Goal: Task Accomplishment & Management: Manage account settings

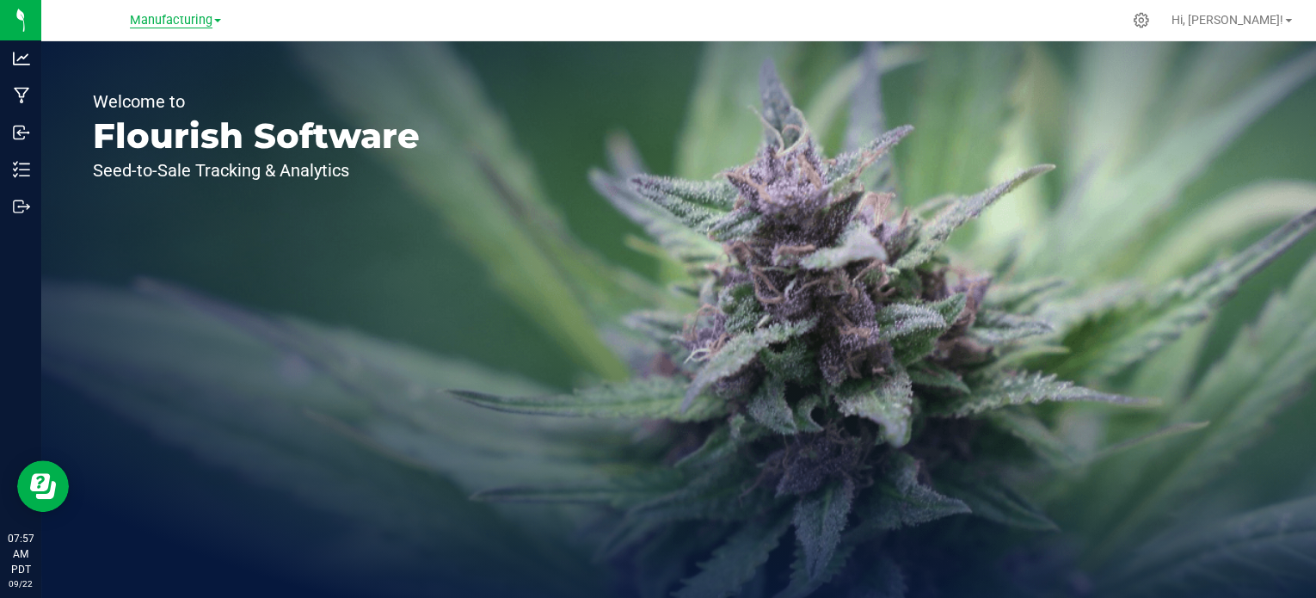
click at [200, 17] on span "Manufacturing" at bounding box center [171, 20] width 83 height 15
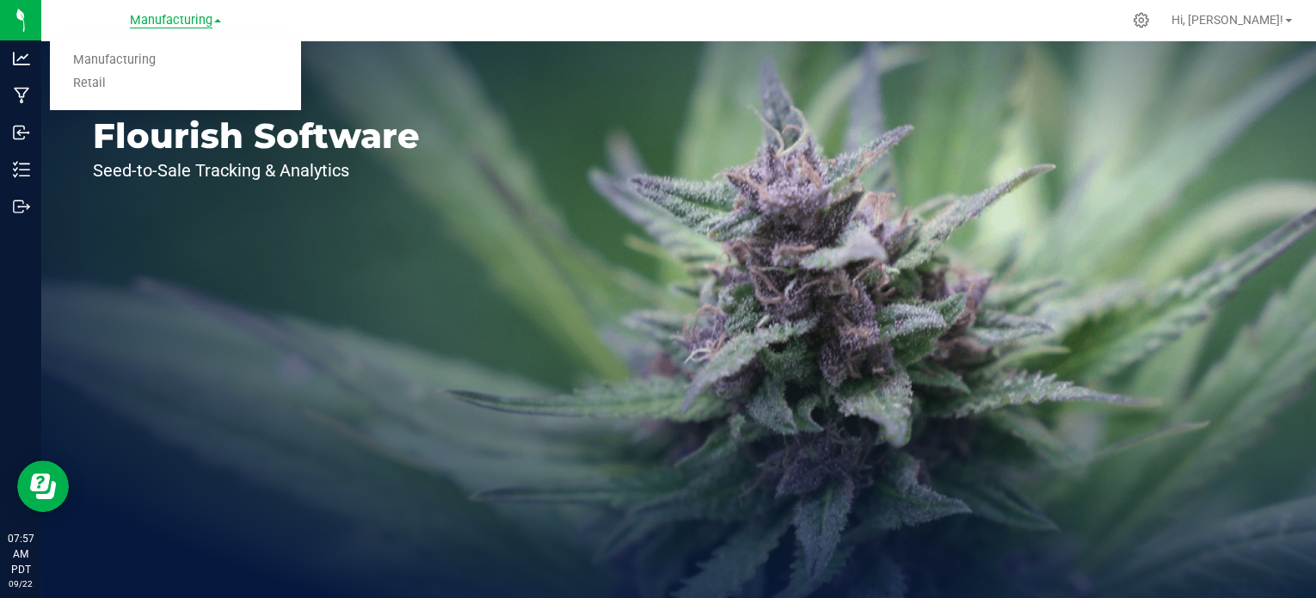
click at [89, 80] on link "Retail" at bounding box center [175, 83] width 251 height 23
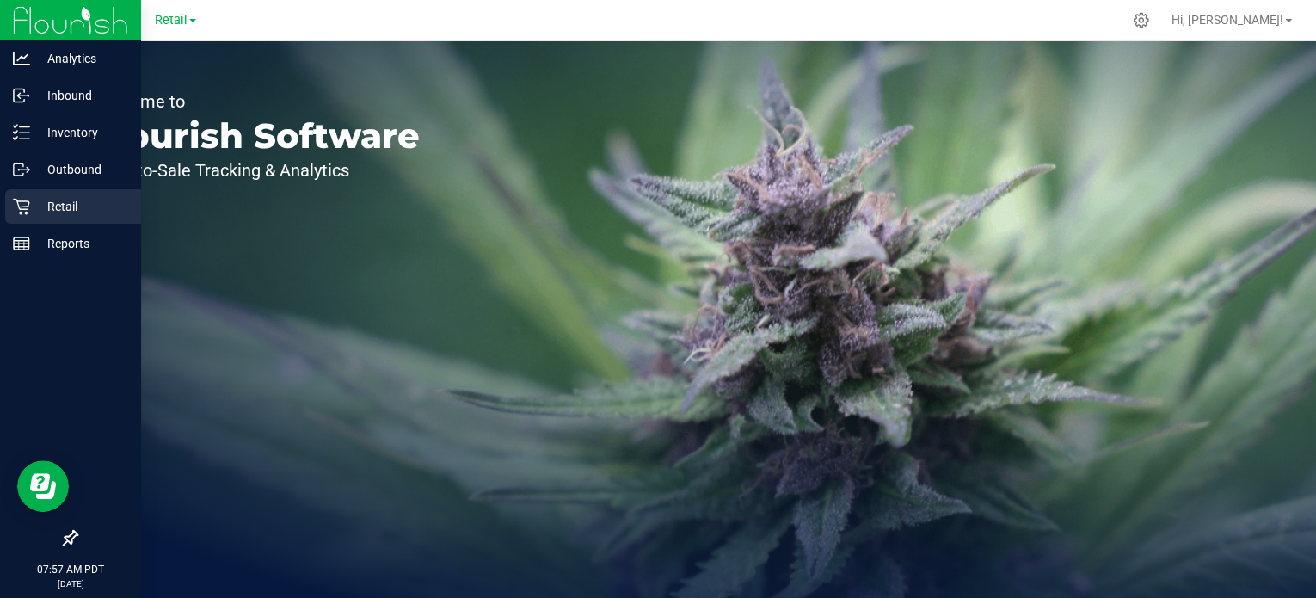
click at [23, 206] on icon at bounding box center [21, 207] width 16 height 16
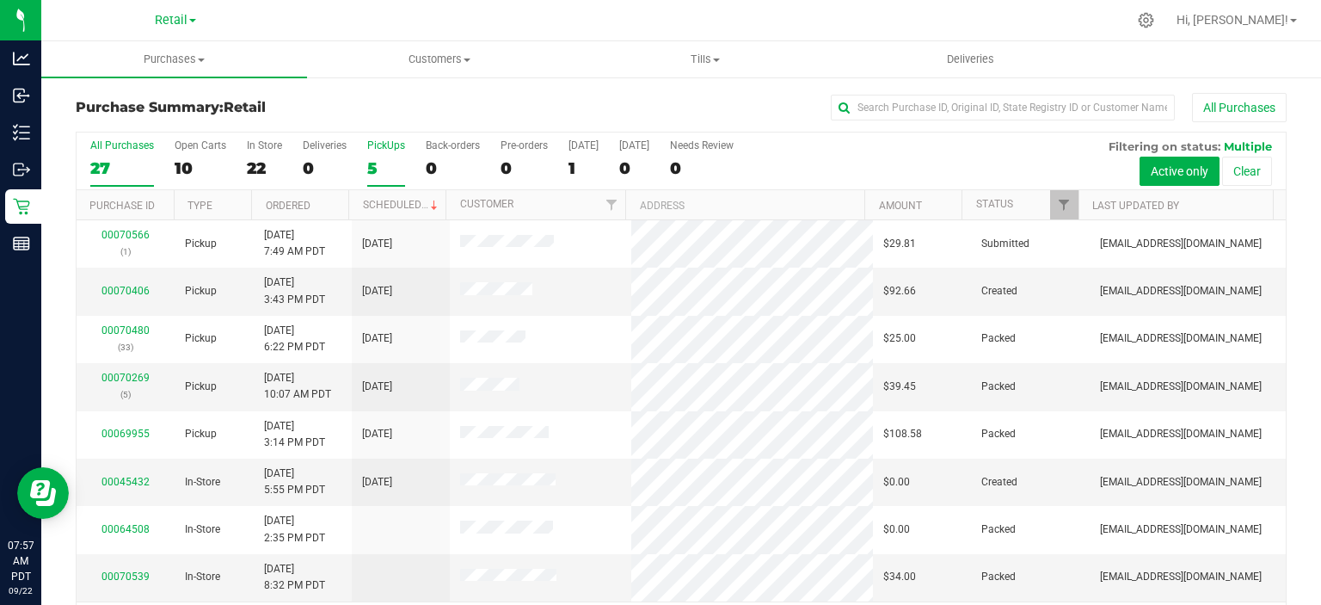
click at [384, 165] on div "5" at bounding box center [386, 168] width 38 height 20
click at [0, 0] on input "PickUps 5" at bounding box center [0, 0] width 0 height 0
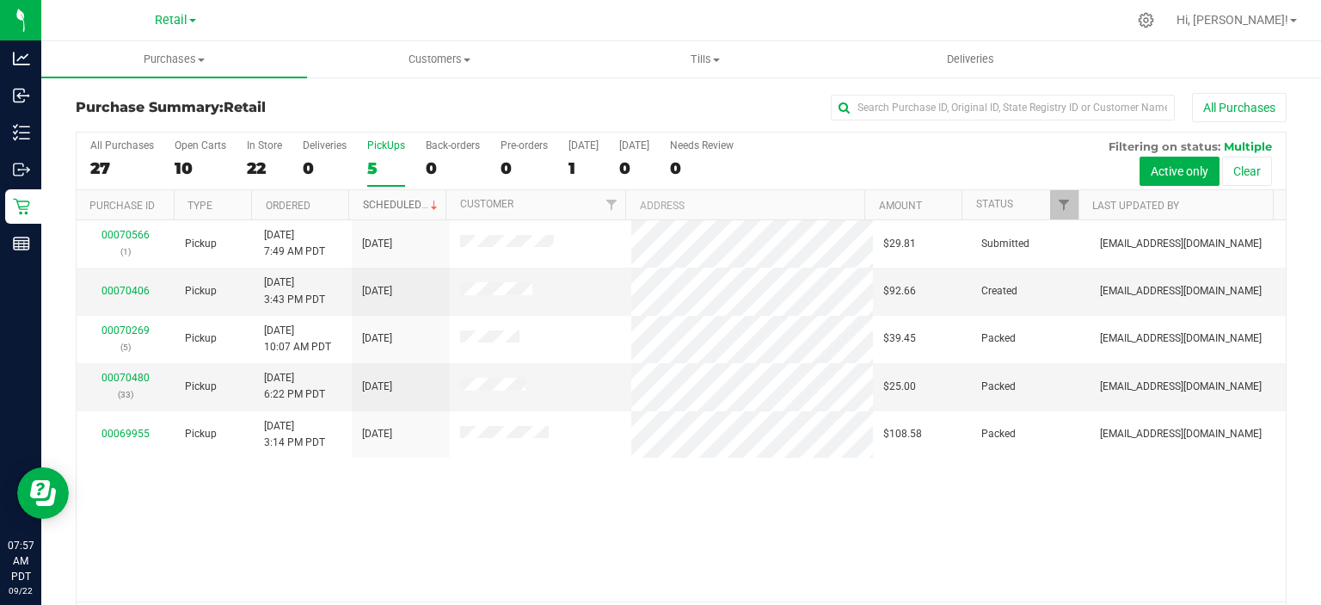
click at [399, 200] on link "Scheduled" at bounding box center [402, 205] width 78 height 12
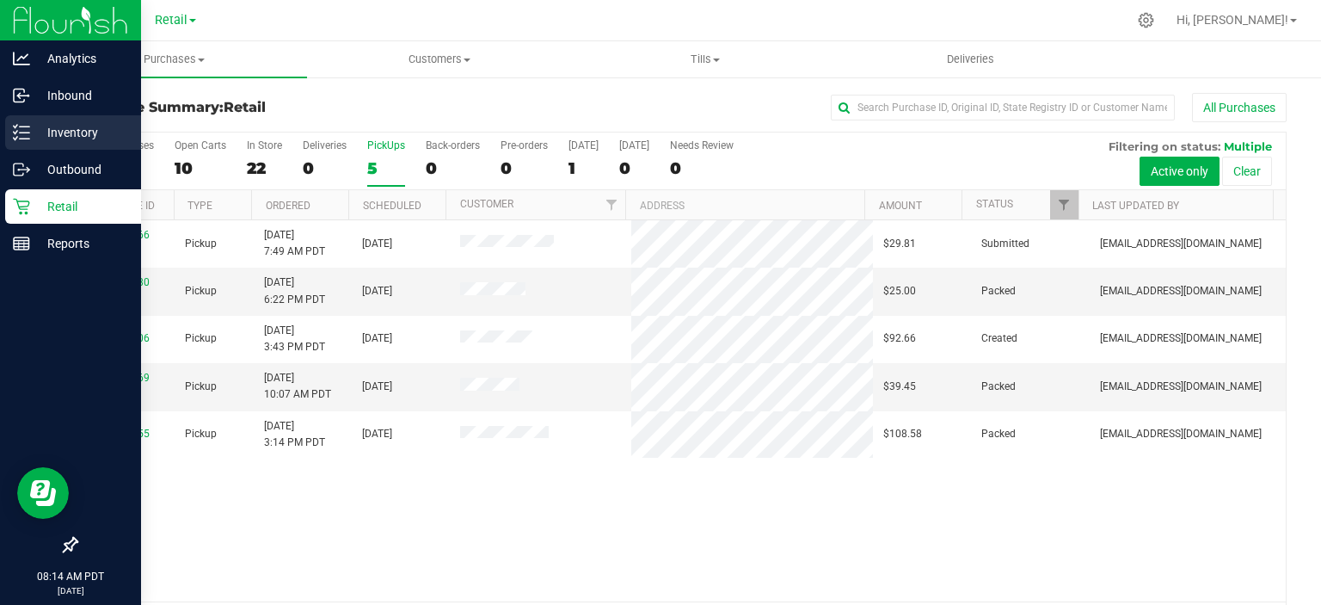
click at [0, 134] on link "Inventory" at bounding box center [70, 133] width 141 height 37
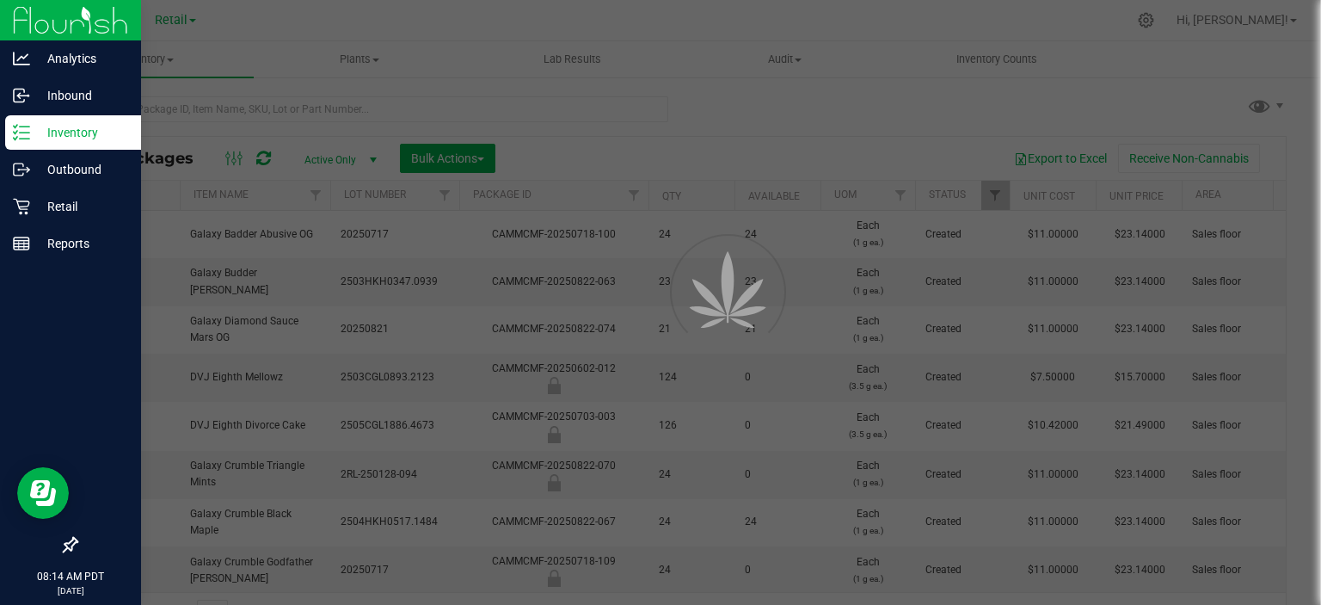
click at [471, 150] on div at bounding box center [660, 302] width 1321 height 605
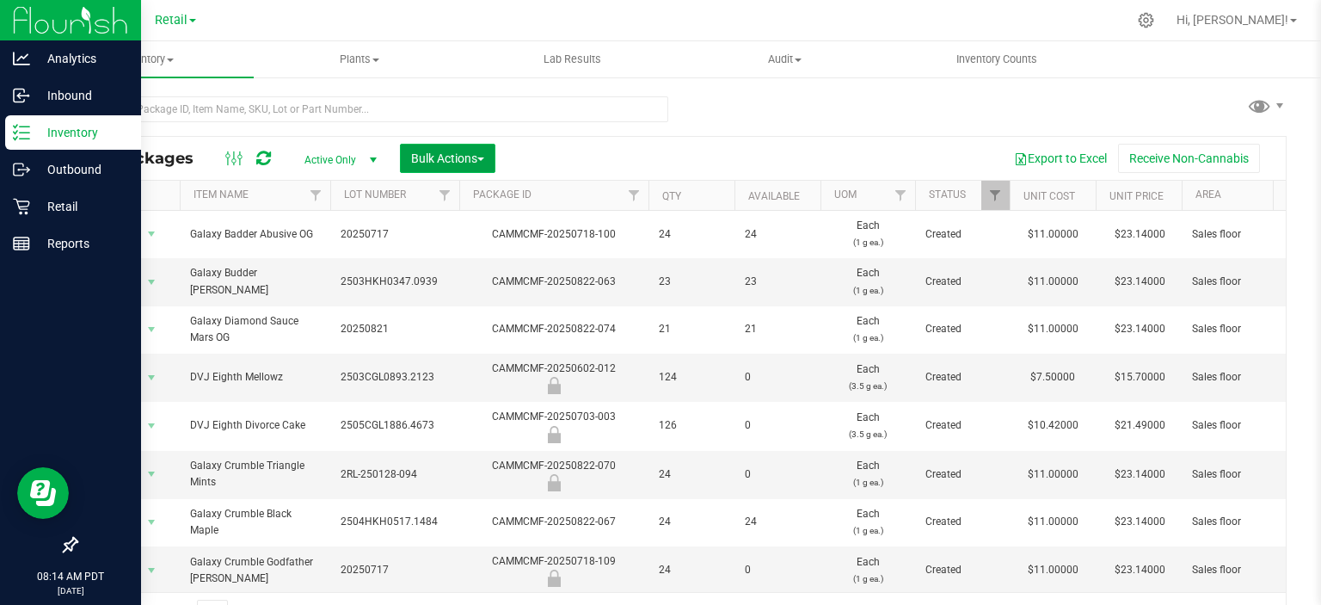
click at [495, 156] on button "Bulk Actions" at bounding box center [447, 158] width 95 height 29
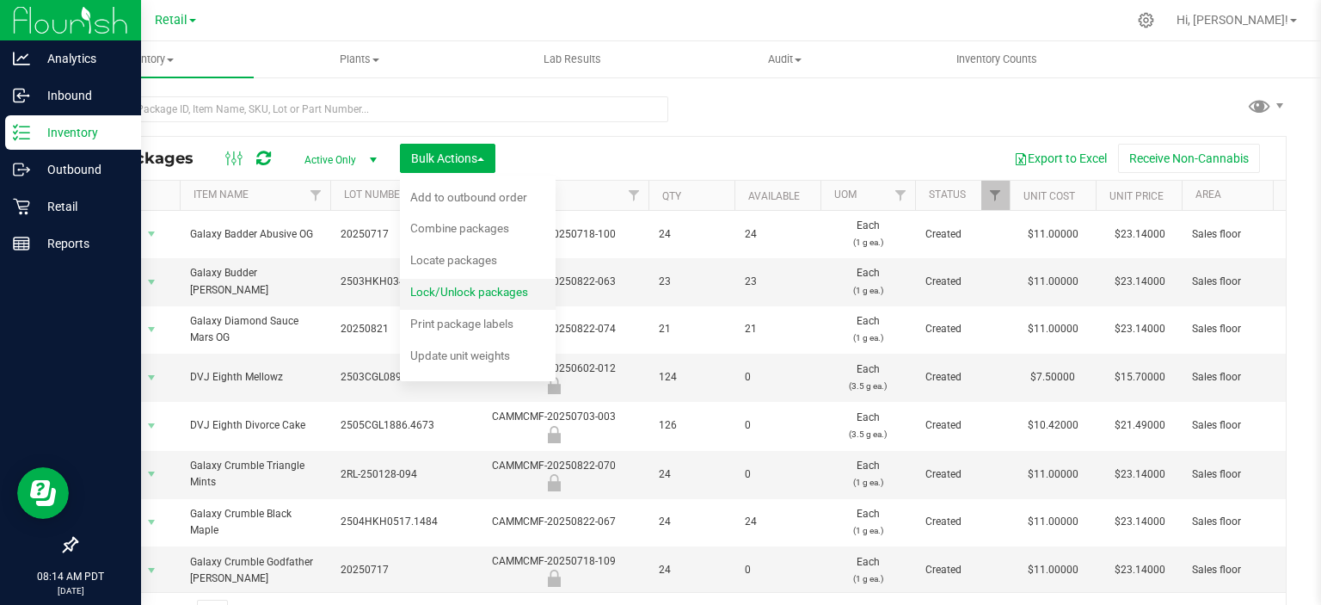
click at [513, 298] on span "Lock/Unlock packages" at bounding box center [469, 292] width 118 height 14
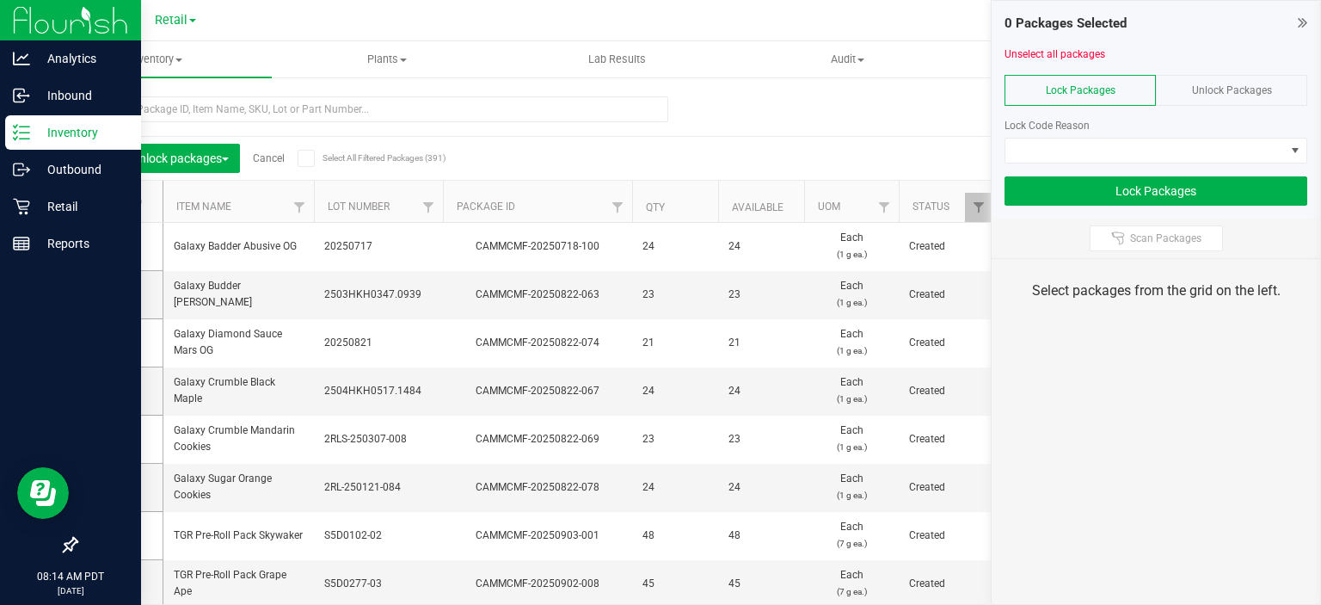
click at [1259, 89] on span "Unlock Packages" at bounding box center [1232, 90] width 80 height 12
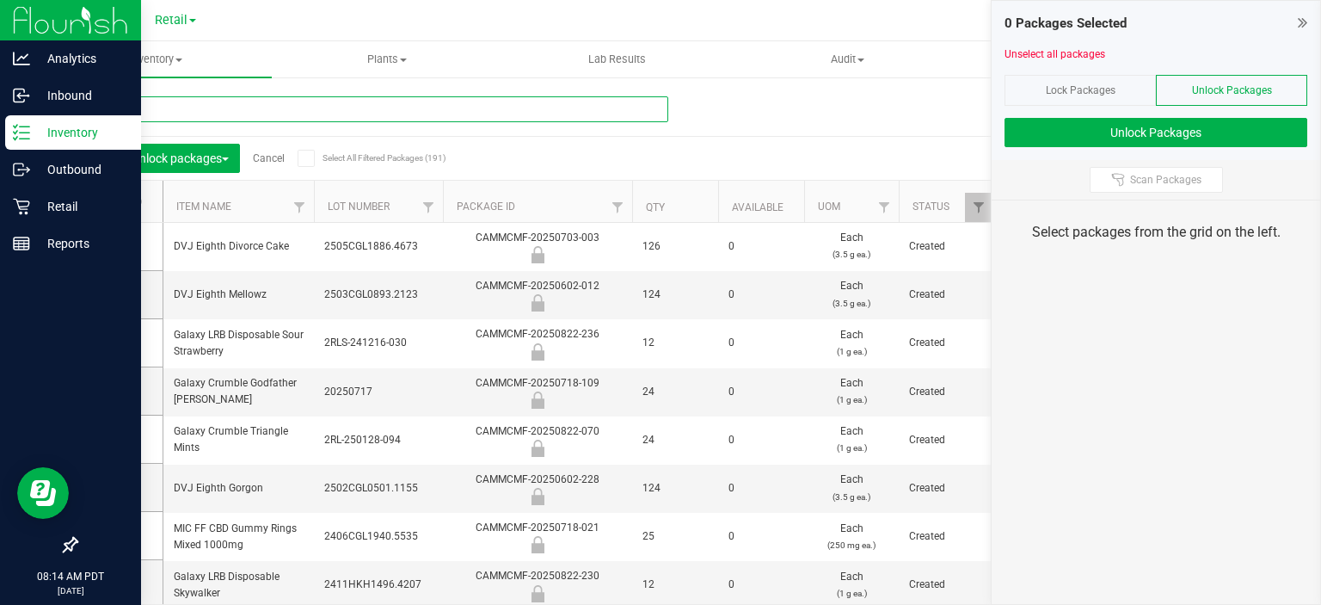
click at [318, 110] on input "text" at bounding box center [372, 109] width 592 height 26
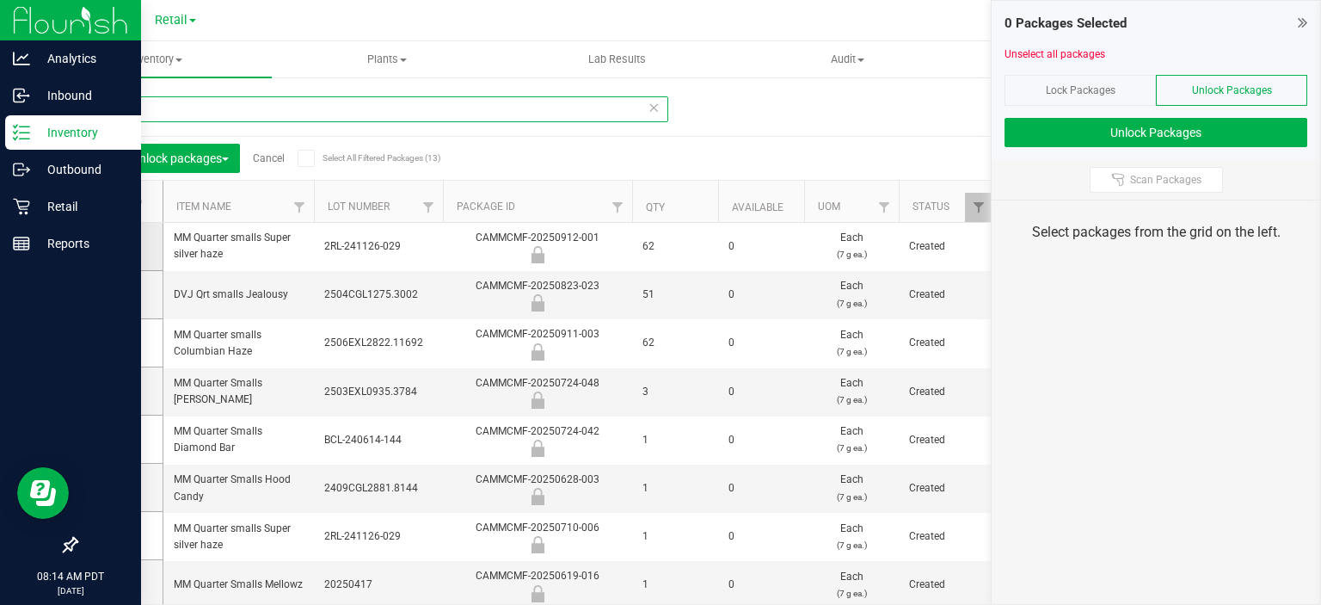
type input "q"
click at [123, 241] on span at bounding box center [115, 245] width 17 height 17
click at [0, 0] on input "checkbox" at bounding box center [0, 0] width 0 height 0
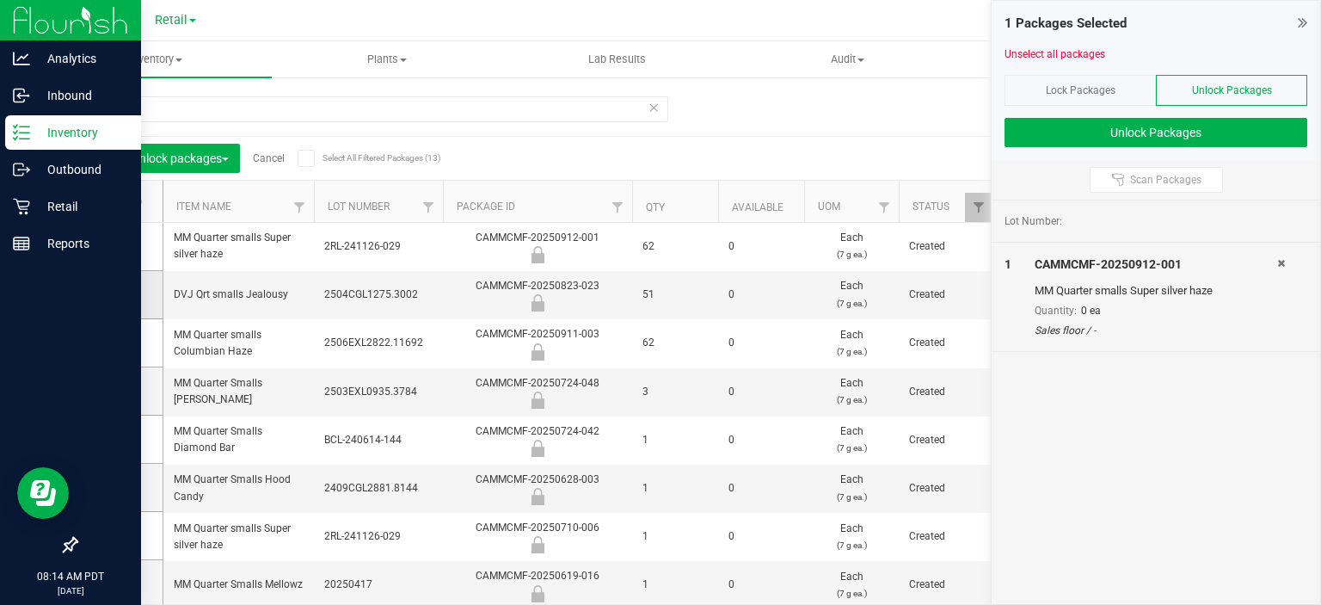
click at [114, 294] on icon at bounding box center [114, 294] width 11 height 0
click at [0, 0] on input "checkbox" at bounding box center [0, 0] width 0 height 0
click at [114, 342] on icon at bounding box center [114, 342] width 11 height 0
click at [0, 0] on input "checkbox" at bounding box center [0, 0] width 0 height 0
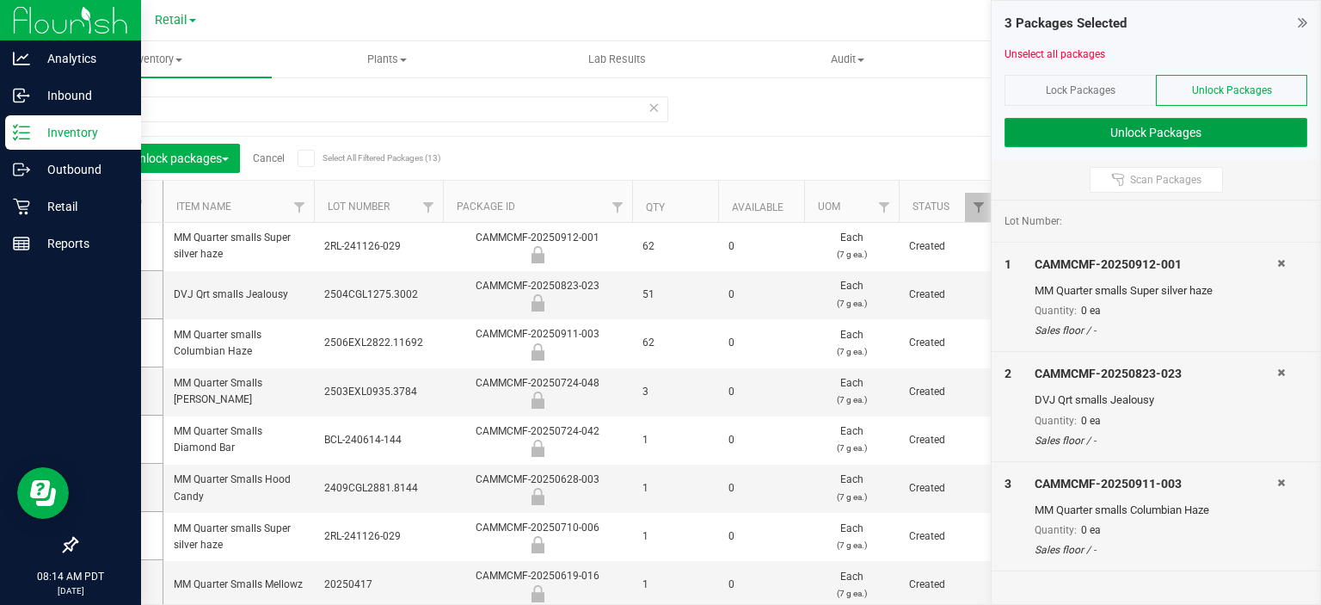
click at [1188, 130] on button "Unlock Packages" at bounding box center [1155, 132] width 303 height 29
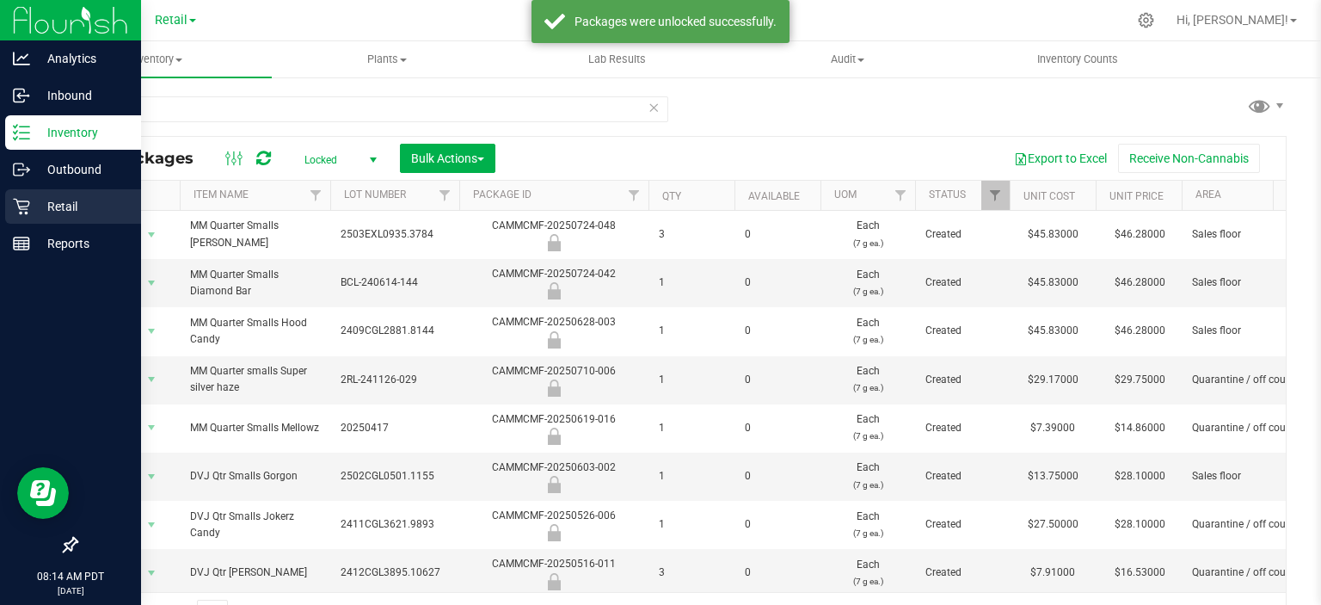
click at [25, 213] on icon at bounding box center [21, 207] width 16 height 16
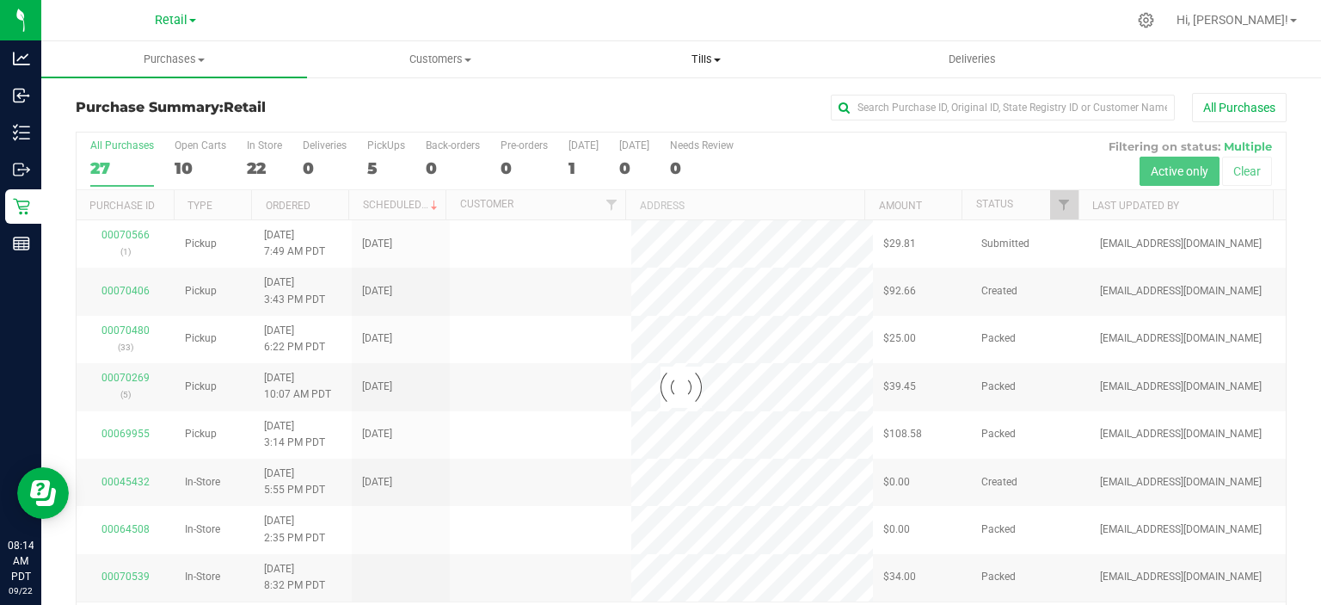
click at [702, 59] on span "Tills" at bounding box center [706, 59] width 264 height 15
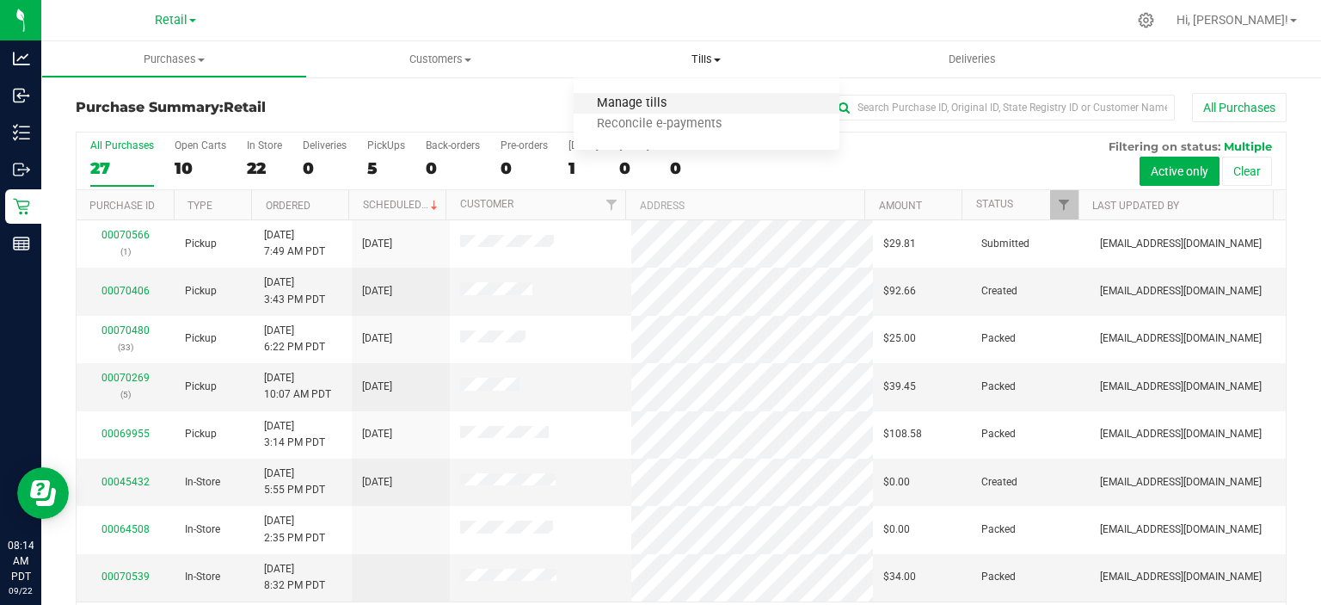
click at [643, 96] on span "Manage tills" at bounding box center [632, 103] width 116 height 15
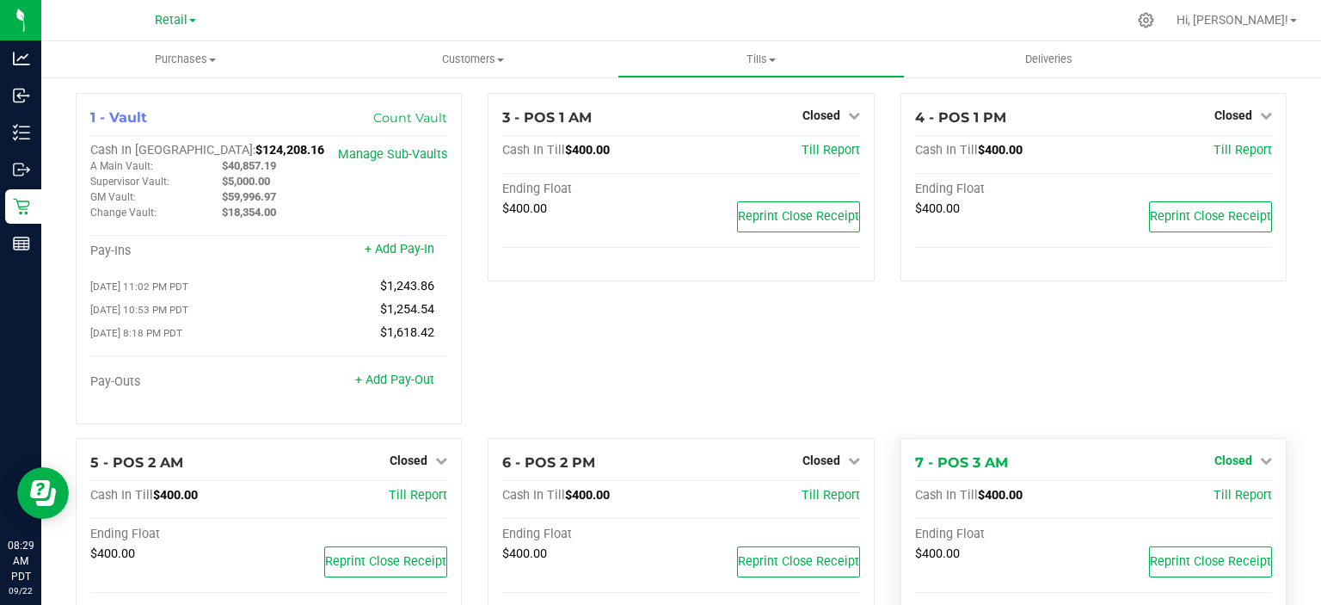
click at [1260, 464] on icon at bounding box center [1266, 460] width 12 height 12
click at [1237, 492] on link "Open Till" at bounding box center [1233, 495] width 46 height 14
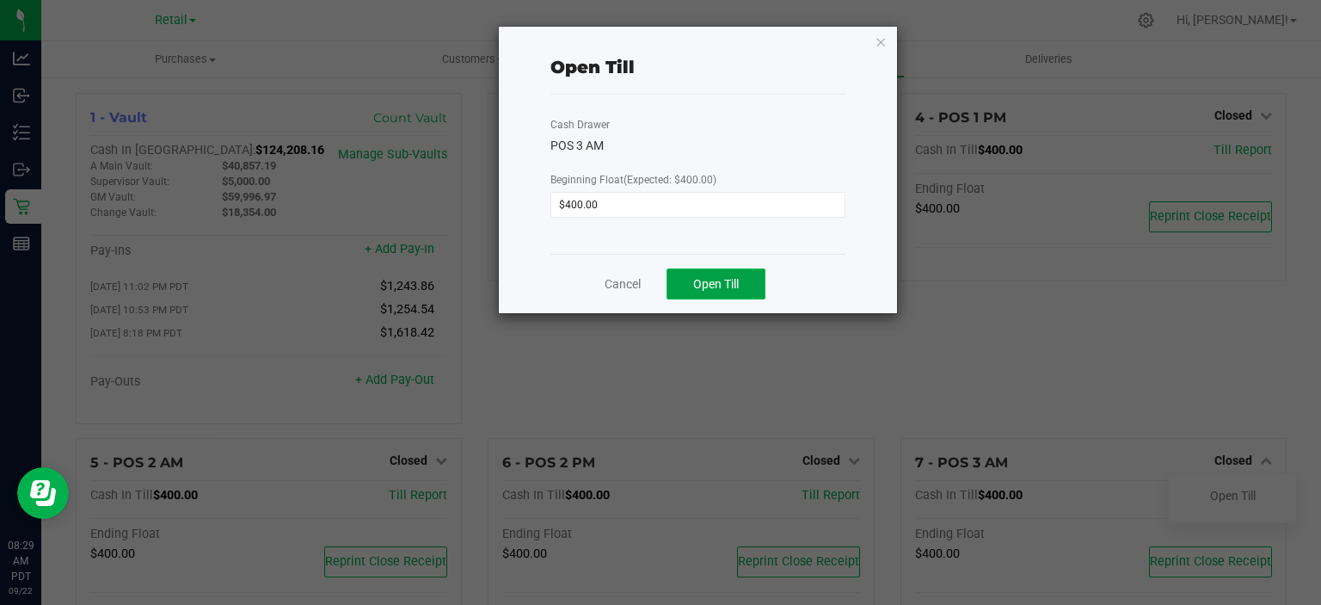
click at [726, 279] on span "Open Till" at bounding box center [716, 284] width 46 height 14
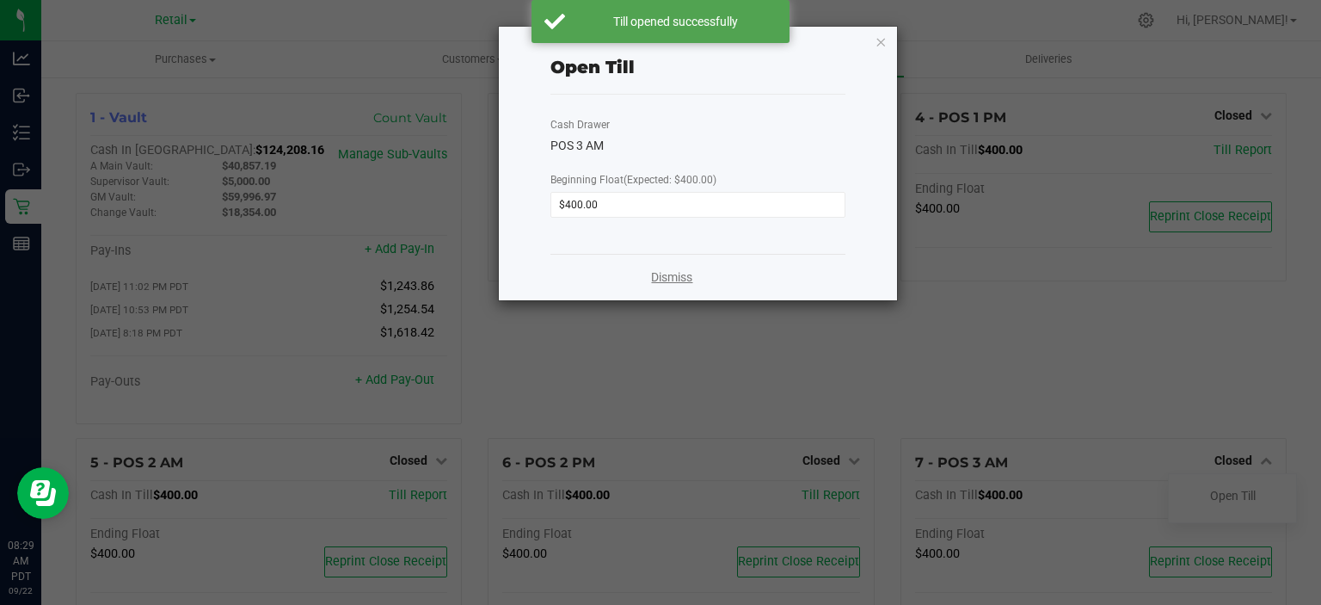
click at [678, 273] on link "Dismiss" at bounding box center [671, 277] width 41 height 18
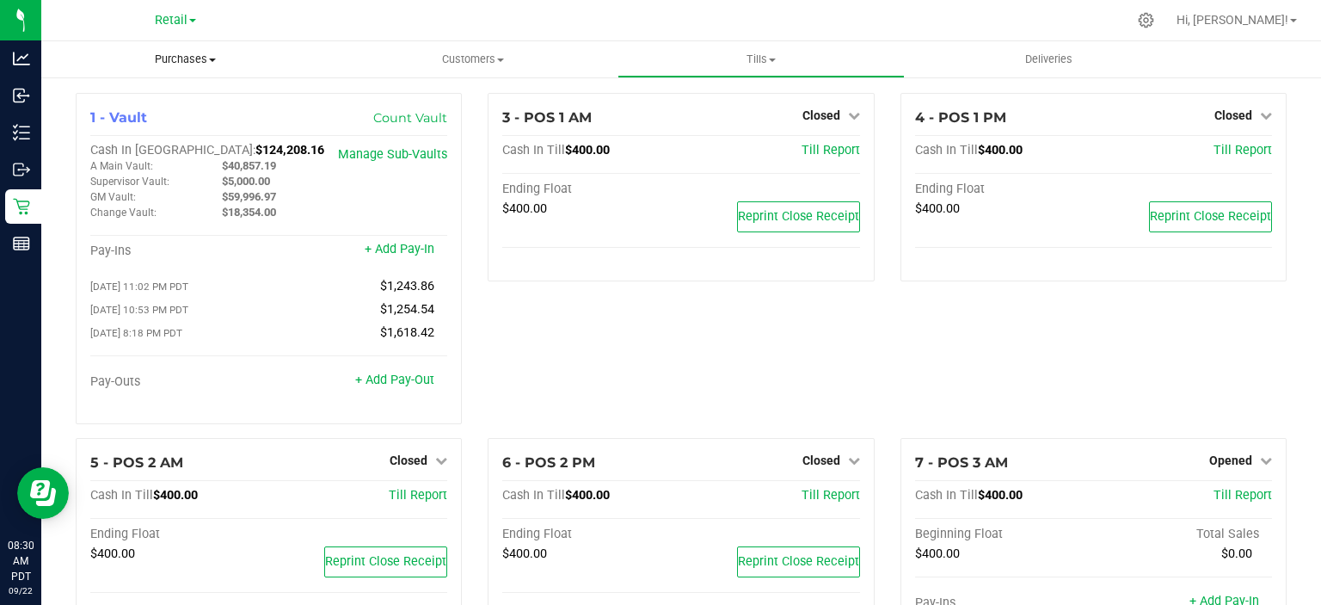
click at [207, 57] on span "Purchases" at bounding box center [185, 59] width 288 height 15
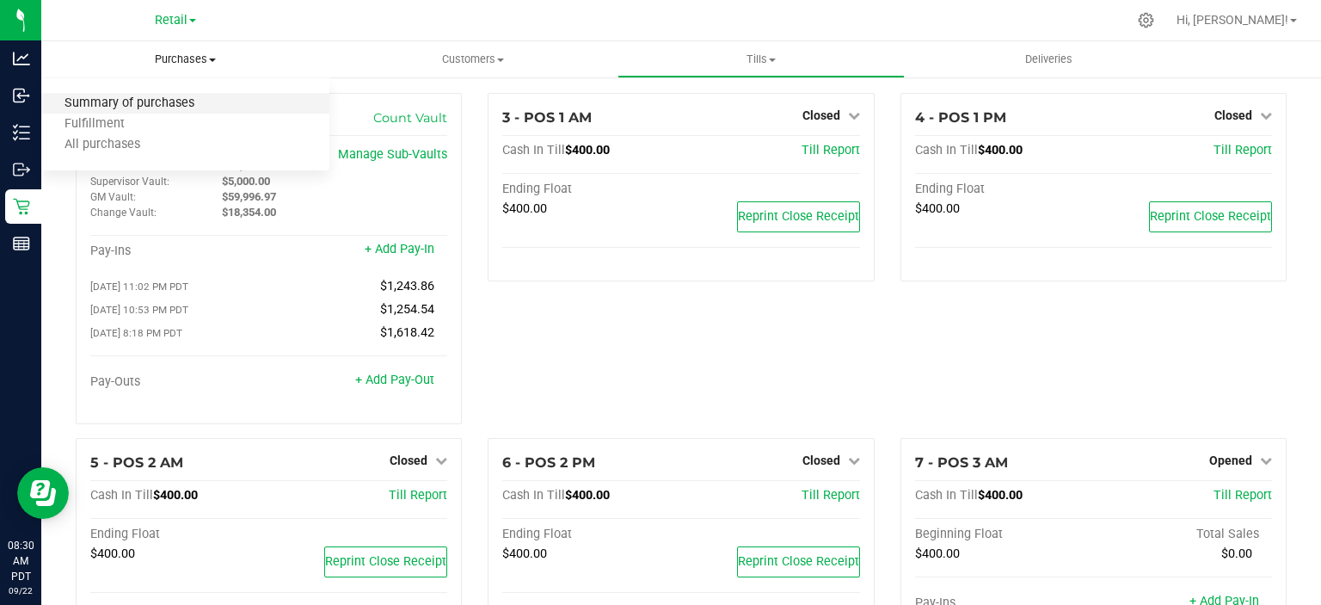
click at [157, 97] on span "Summary of purchases" at bounding box center [129, 103] width 176 height 15
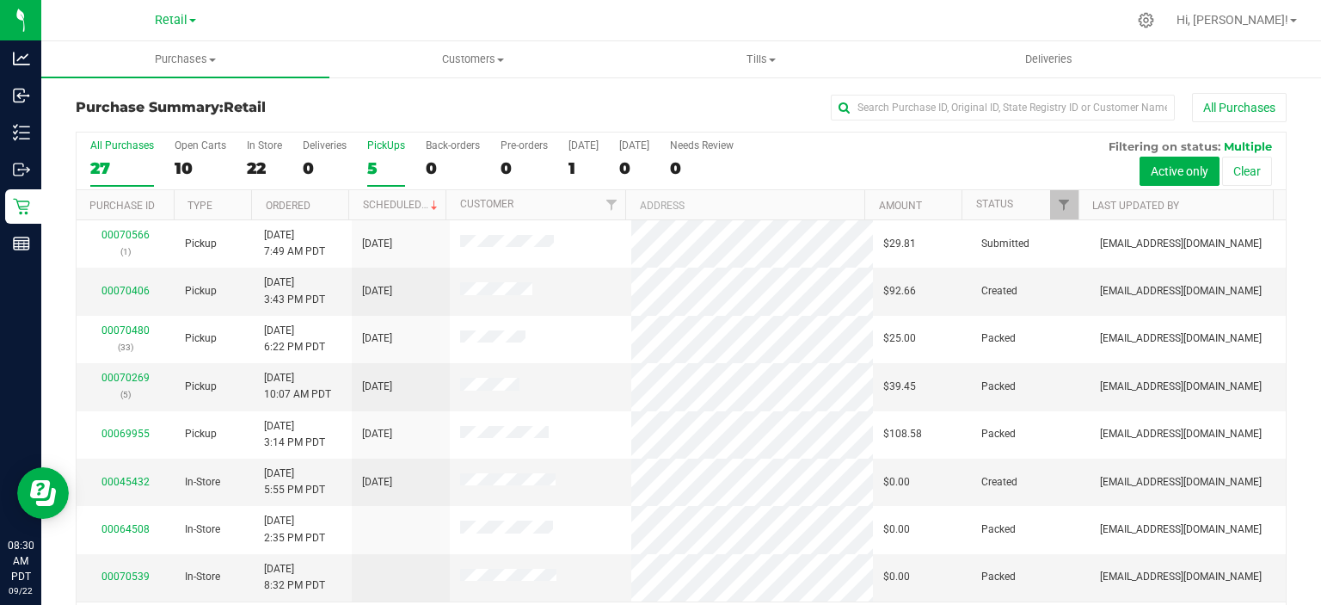
click at [368, 168] on div "5" at bounding box center [386, 168] width 38 height 20
click at [0, 0] on input "PickUps 5" at bounding box center [0, 0] width 0 height 0
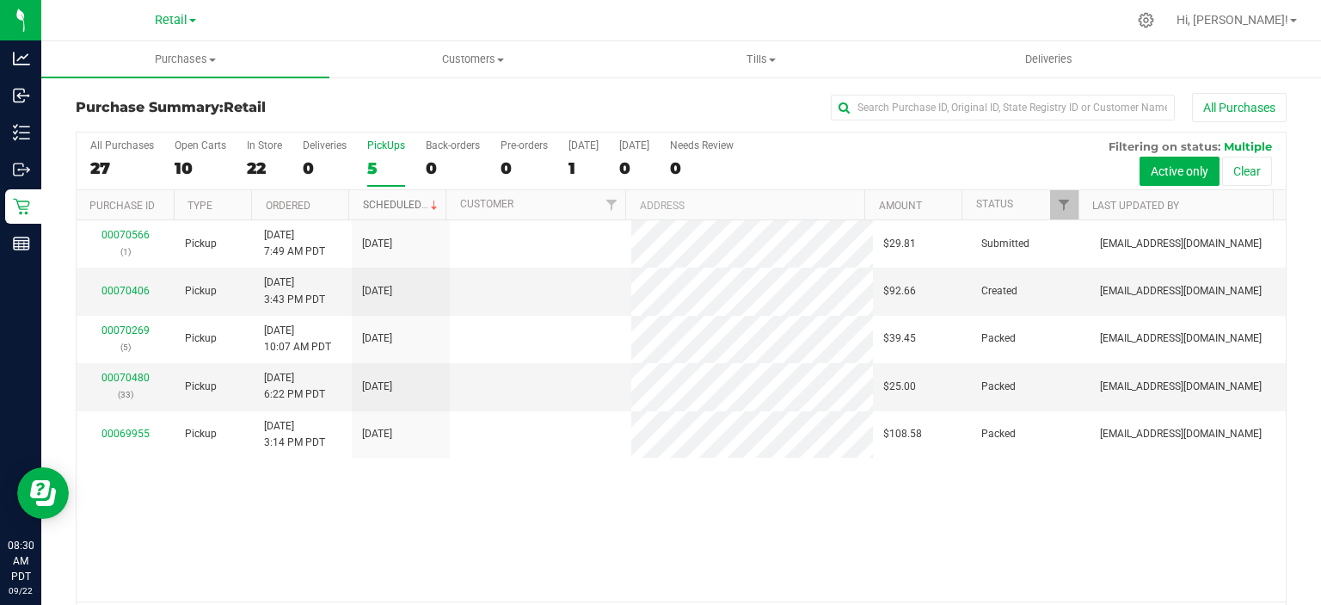
click at [398, 202] on link "Scheduled" at bounding box center [402, 205] width 78 height 12
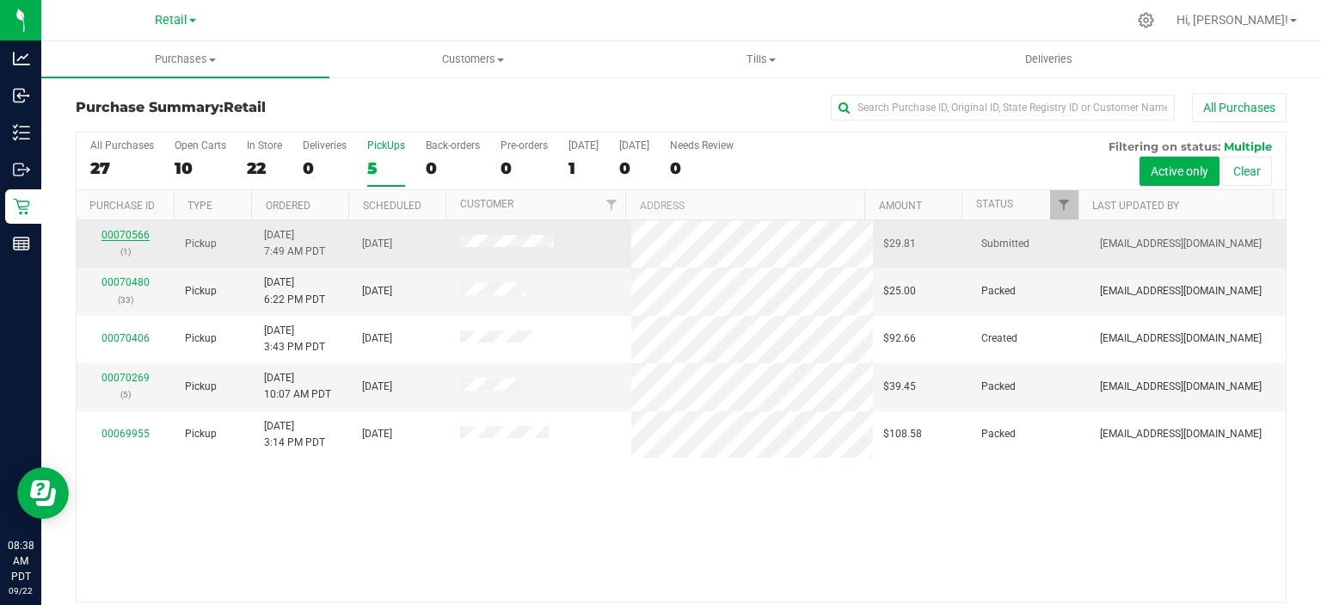
click at [124, 230] on link "00070566" at bounding box center [125, 235] width 48 height 12
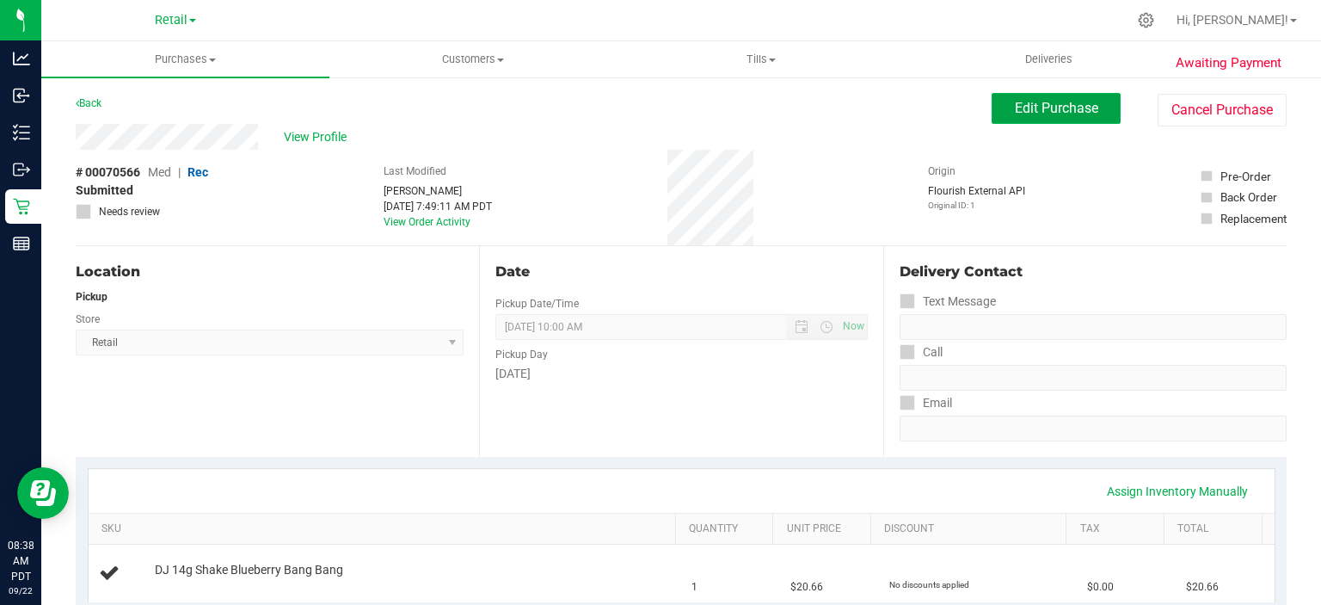
click at [1051, 105] on span "Edit Purchase" at bounding box center [1056, 108] width 83 height 16
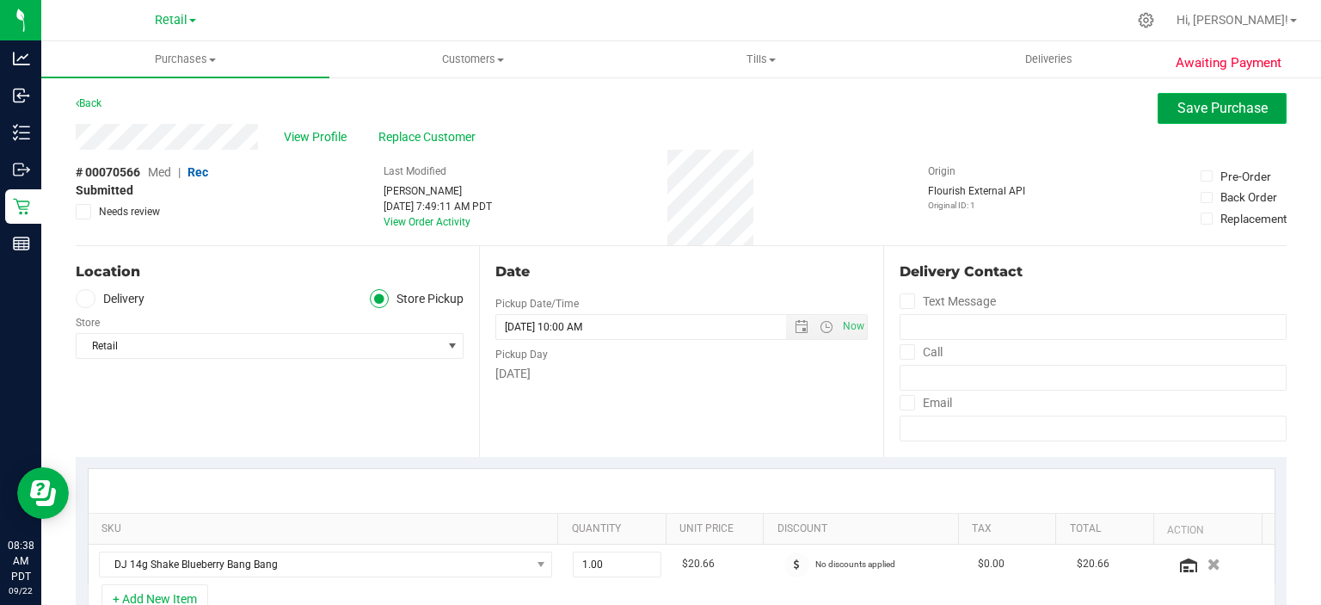
click at [1213, 120] on button "Save Purchase" at bounding box center [1221, 108] width 129 height 31
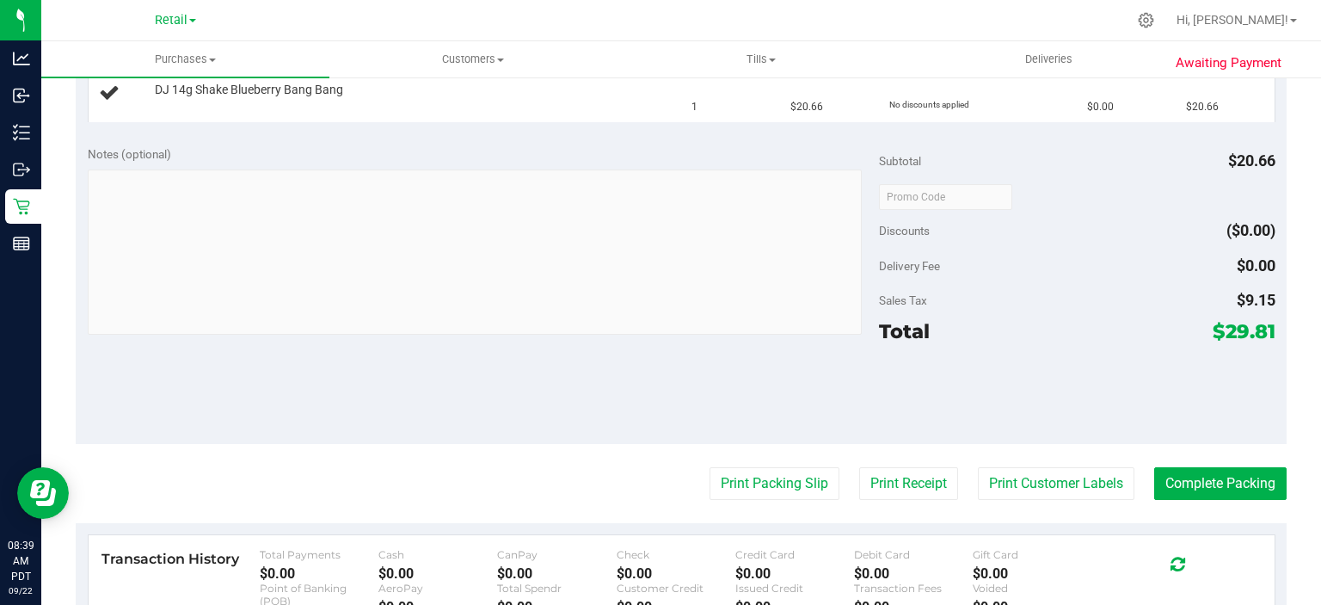
scroll to position [481, 0]
click at [730, 483] on button "Print Packing Slip" at bounding box center [774, 482] width 130 height 33
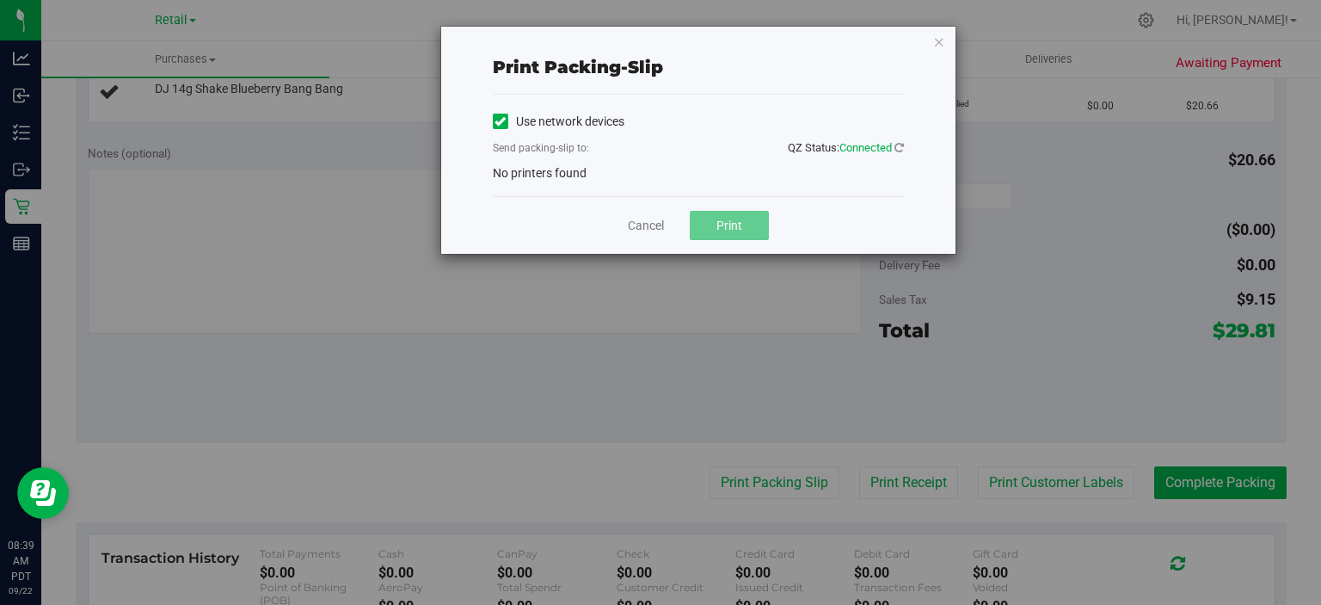
click at [501, 121] on icon at bounding box center [499, 121] width 11 height 0
click at [0, 0] on input "Use network devices" at bounding box center [0, 0] width 0 height 0
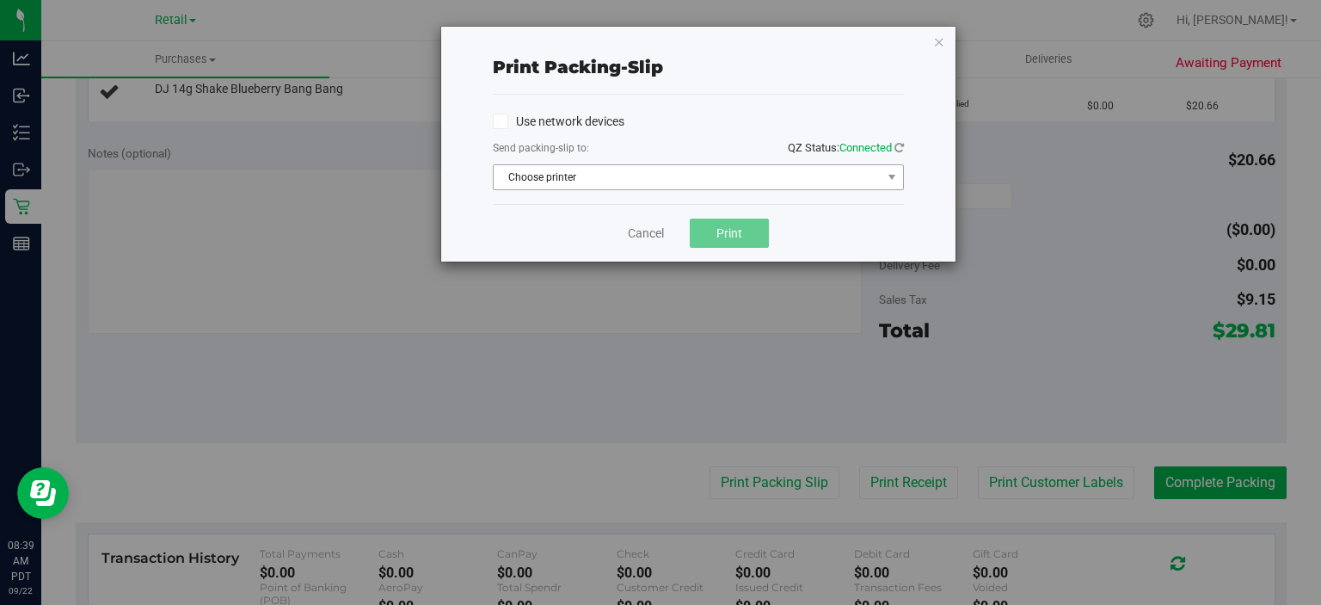
click at [537, 177] on span "Choose printer" at bounding box center [688, 177] width 388 height 24
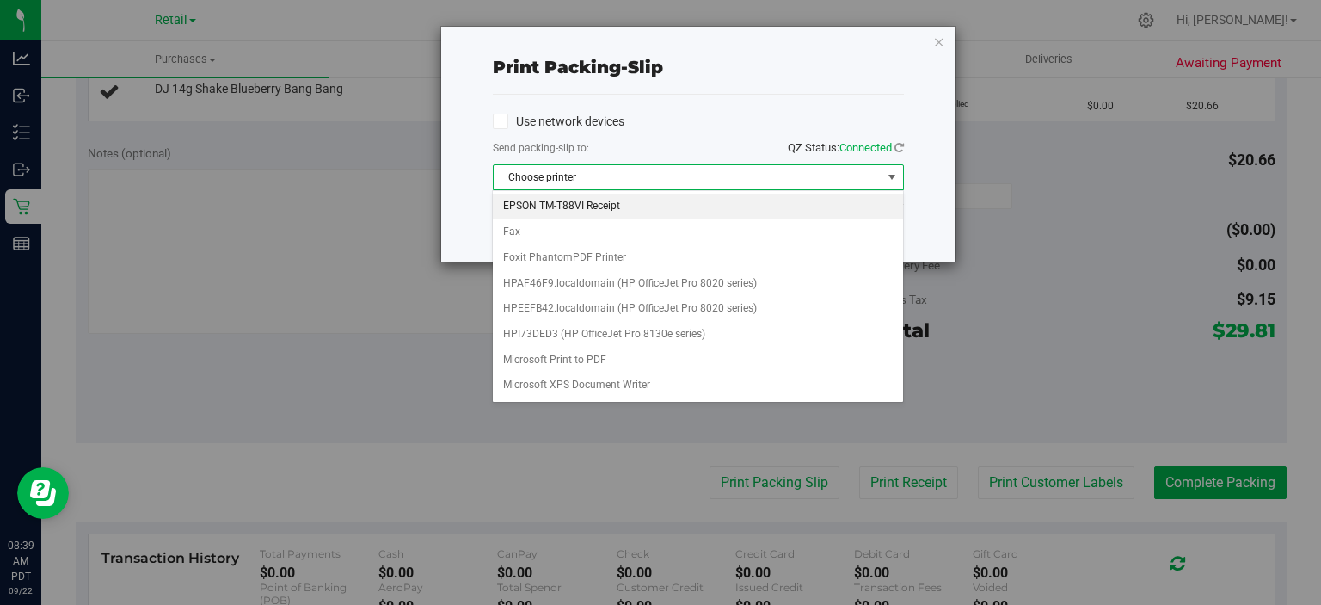
click at [564, 204] on li "EPSON TM-T88VI Receipt" at bounding box center [697, 206] width 409 height 26
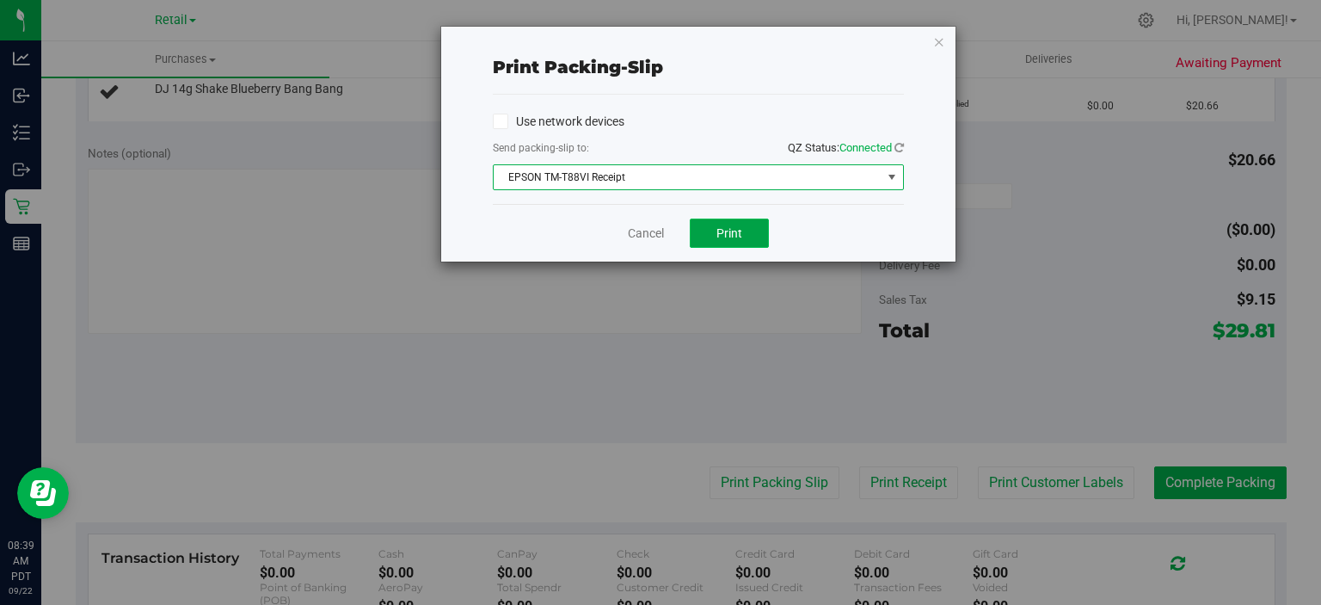
click at [721, 230] on span "Print" at bounding box center [729, 233] width 26 height 14
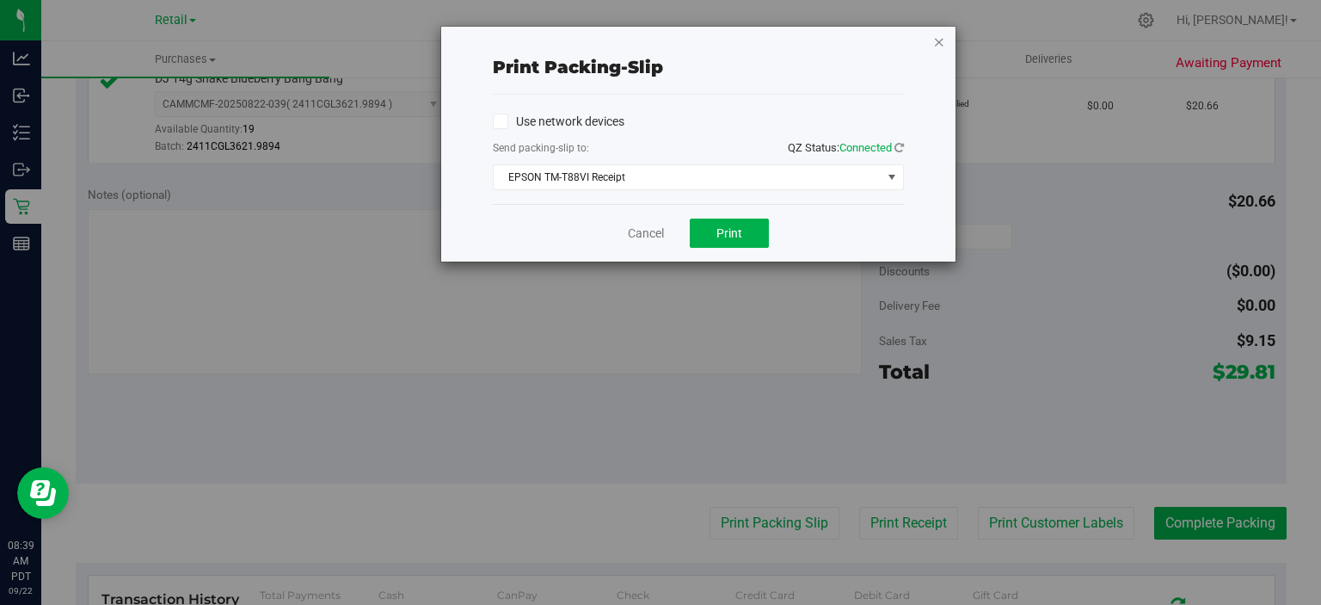
click at [942, 43] on icon "button" at bounding box center [939, 41] width 12 height 21
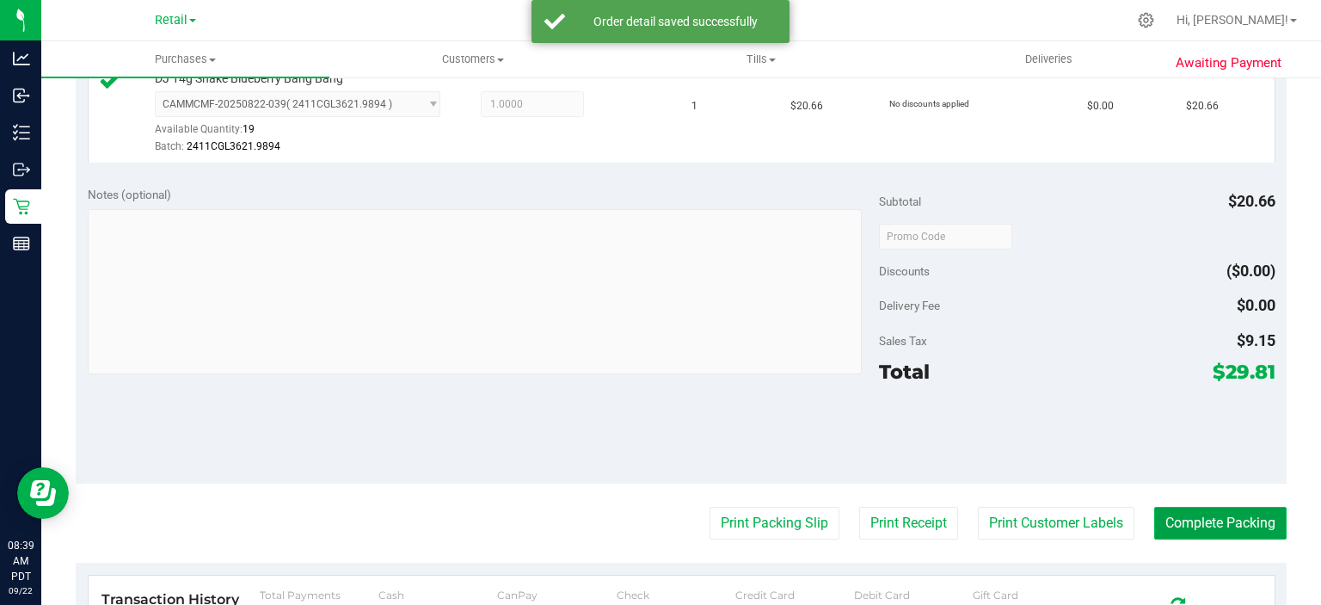
click at [1203, 519] on button "Complete Packing" at bounding box center [1220, 523] width 132 height 33
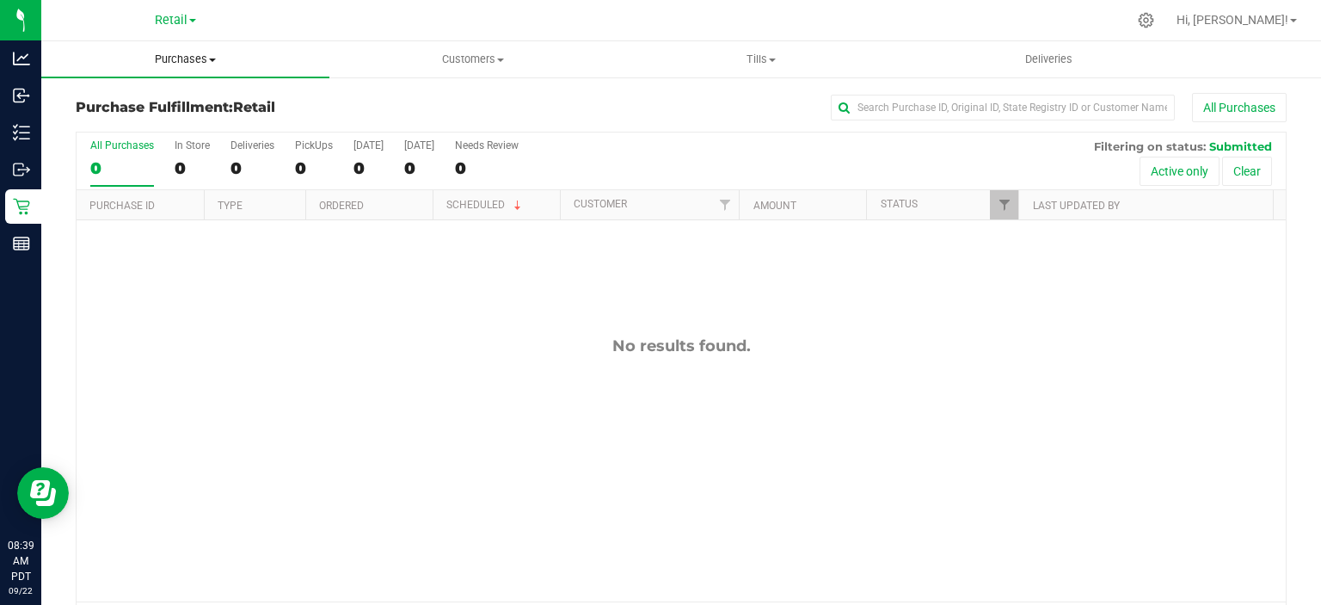
click at [203, 59] on span "Purchases" at bounding box center [185, 59] width 288 height 15
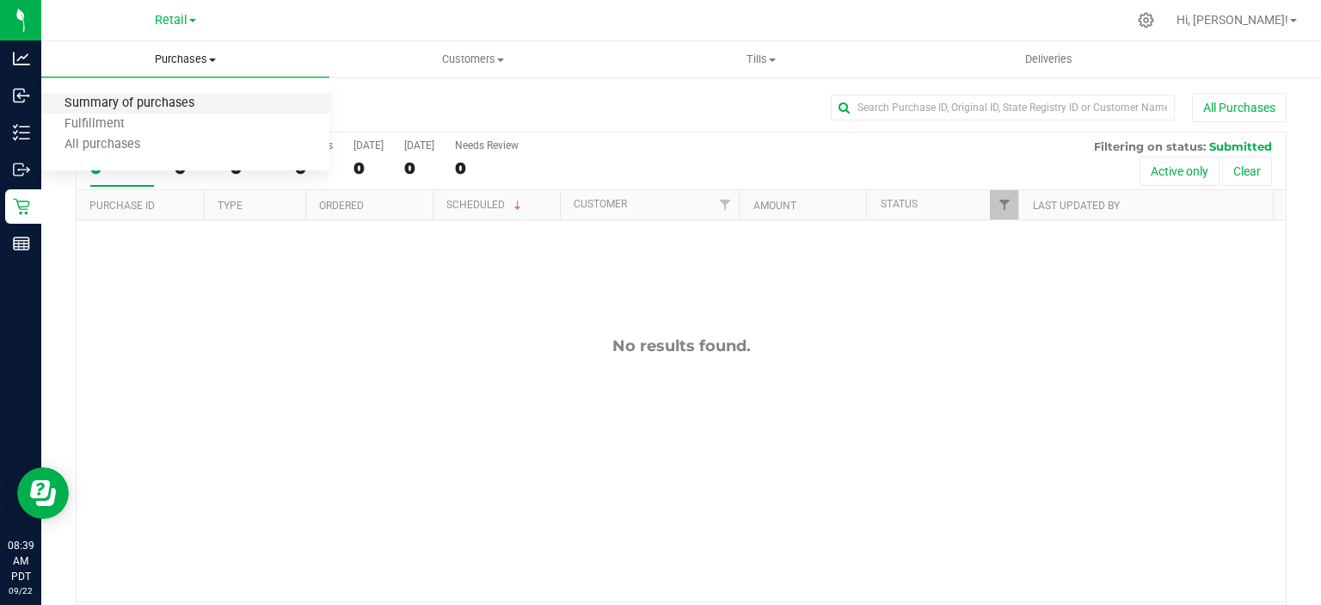
click at [184, 105] on span "Summary of purchases" at bounding box center [129, 103] width 176 height 15
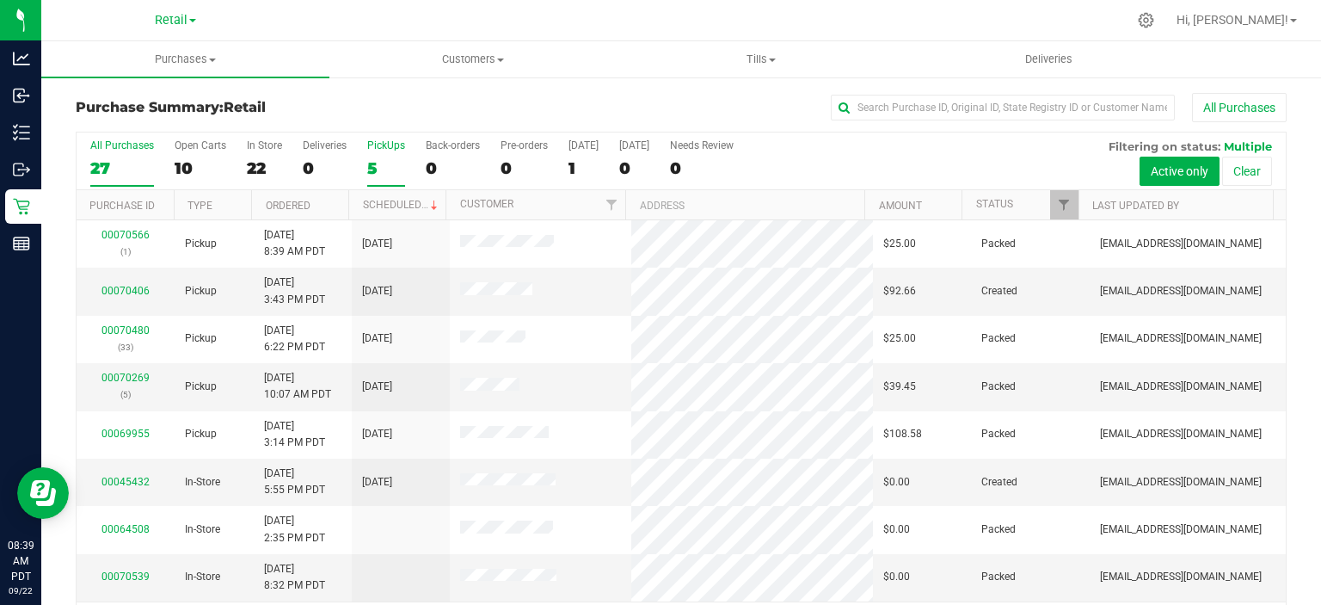
click at [376, 163] on div "5" at bounding box center [386, 168] width 38 height 20
click at [0, 0] on input "PickUps 5" at bounding box center [0, 0] width 0 height 0
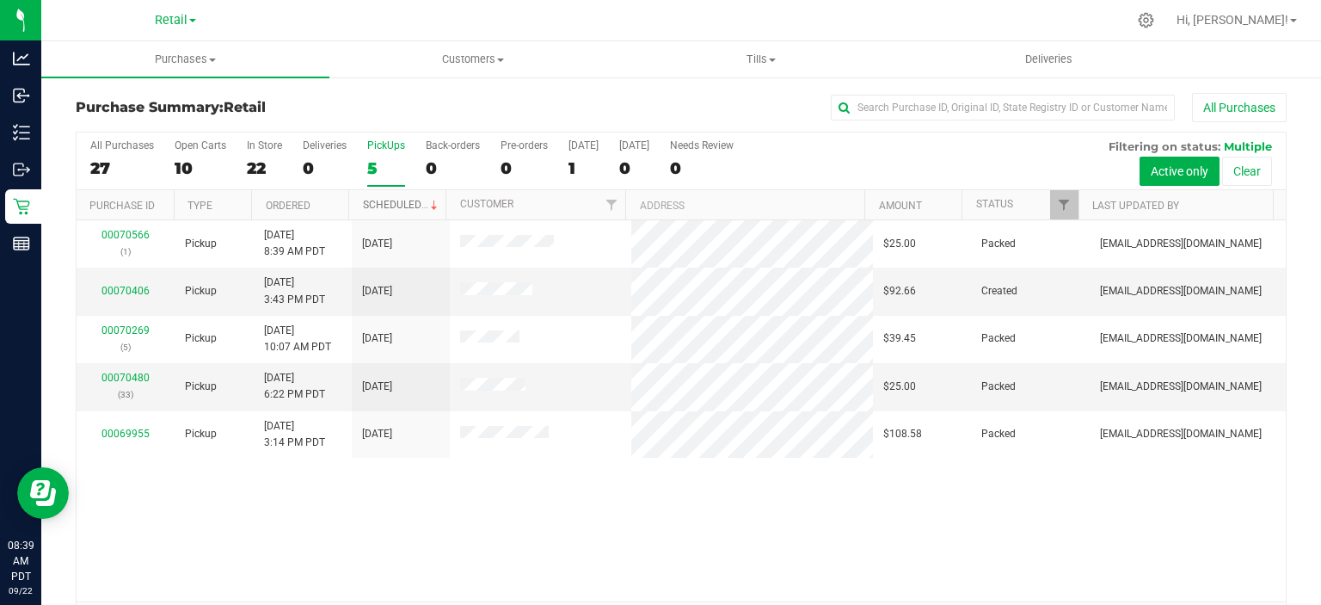
click at [396, 204] on link "Scheduled" at bounding box center [402, 205] width 78 height 12
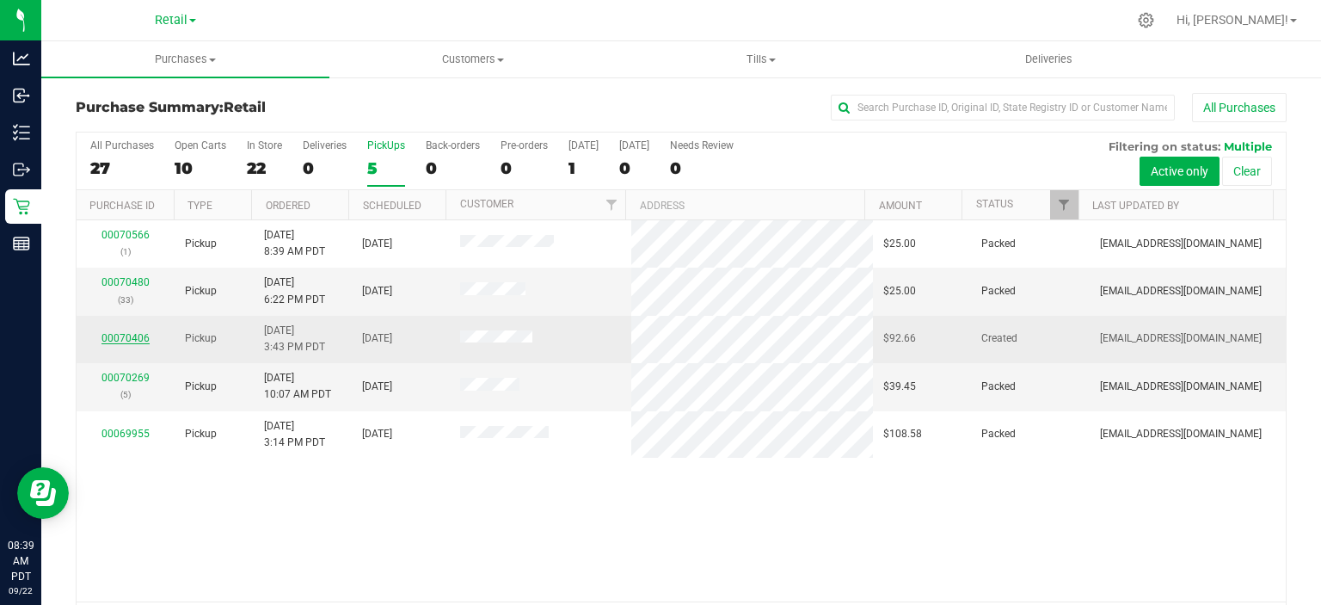
click at [117, 337] on link "00070406" at bounding box center [125, 338] width 48 height 12
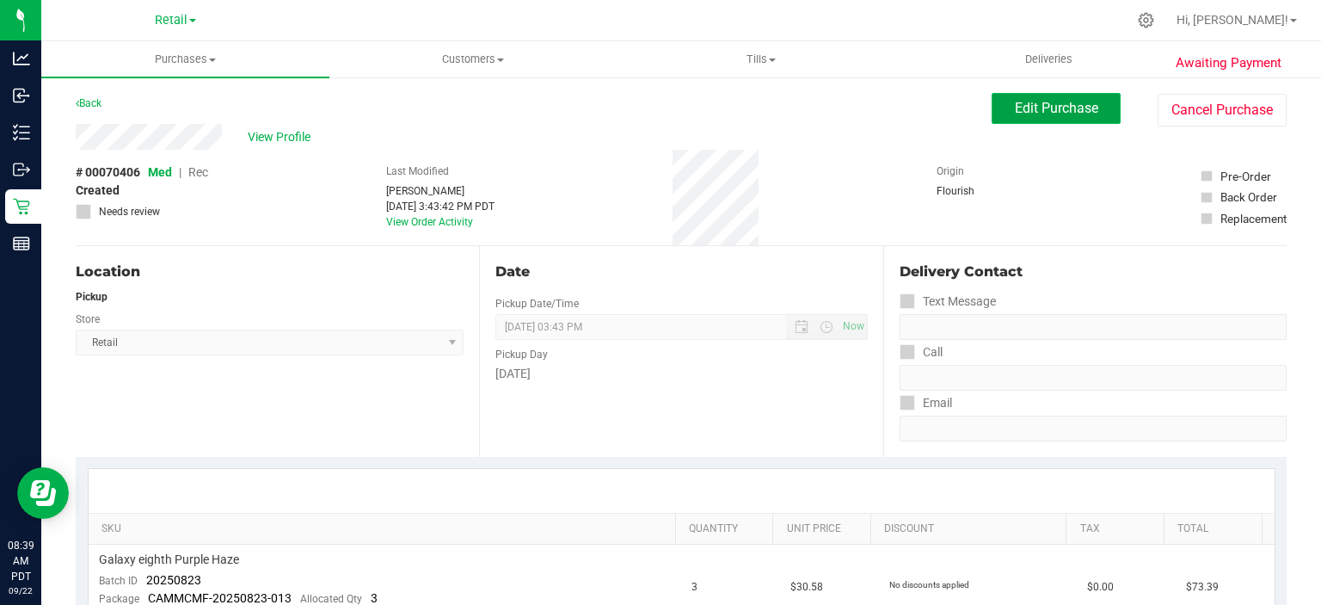
click at [1073, 112] on span "Edit Purchase" at bounding box center [1056, 108] width 83 height 16
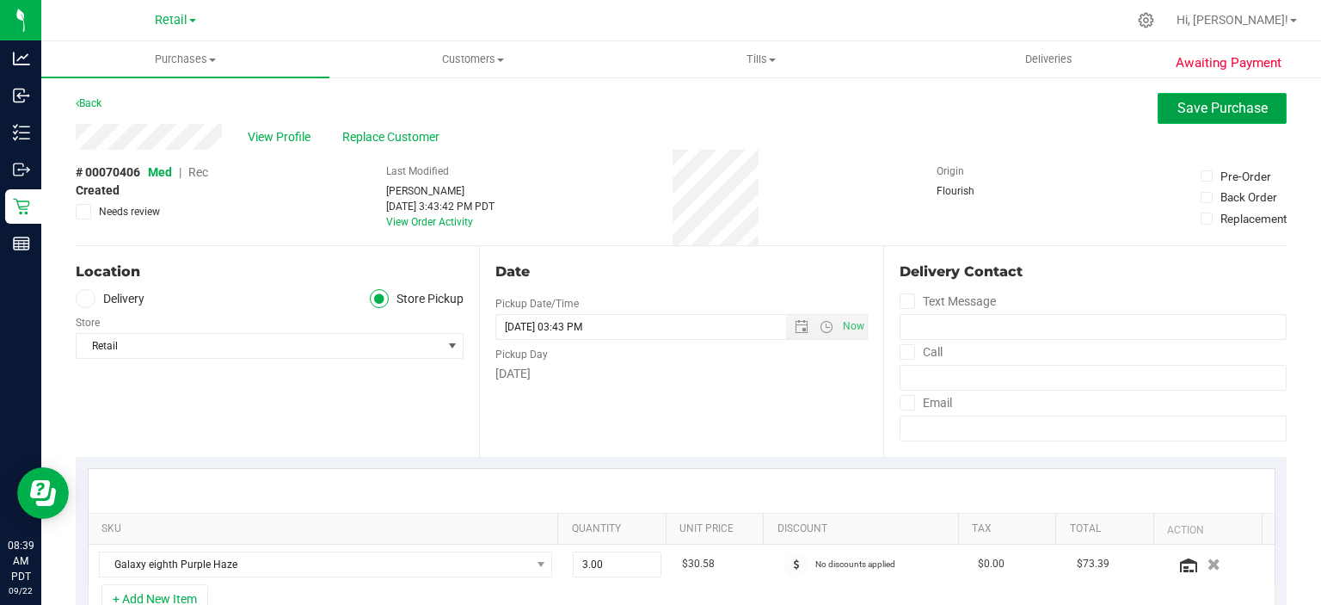
click at [1206, 116] on span "Save Purchase" at bounding box center [1222, 108] width 90 height 16
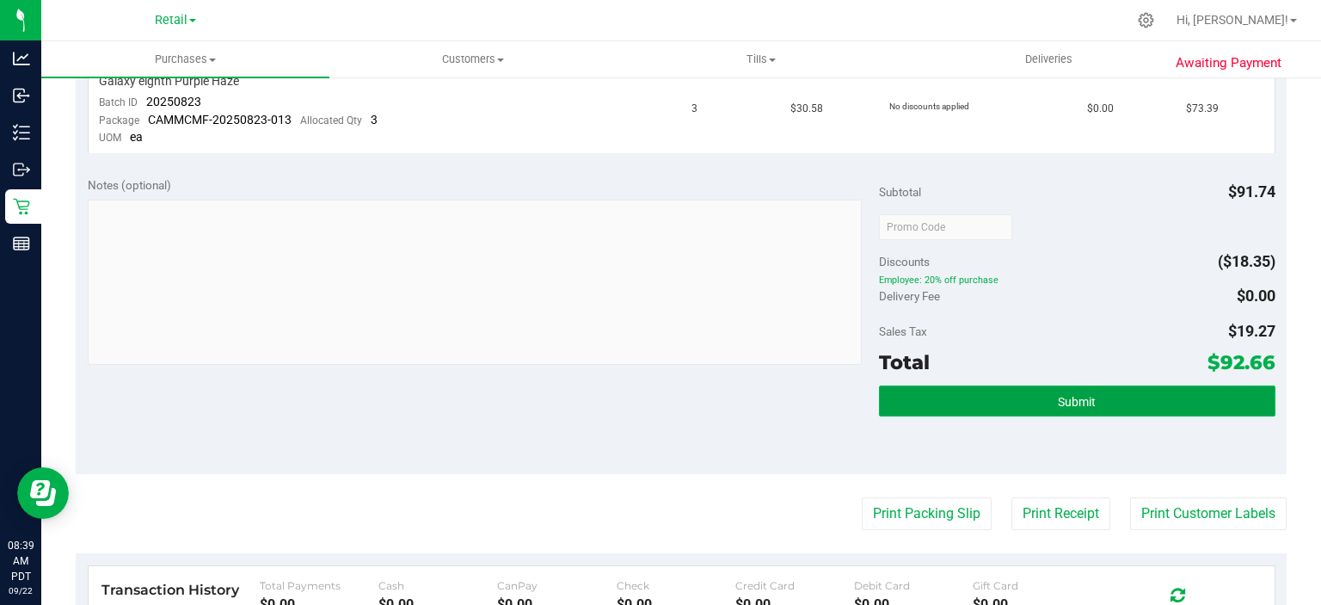
click at [1090, 399] on button "Submit" at bounding box center [1077, 400] width 396 height 31
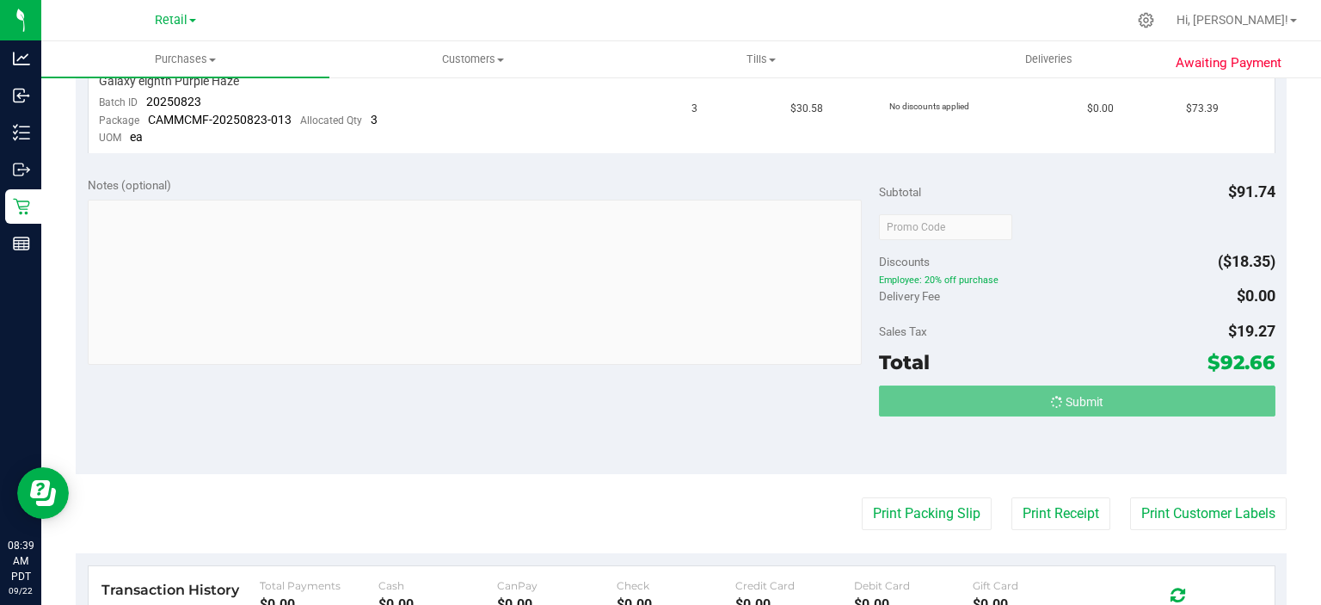
scroll to position [482, 0]
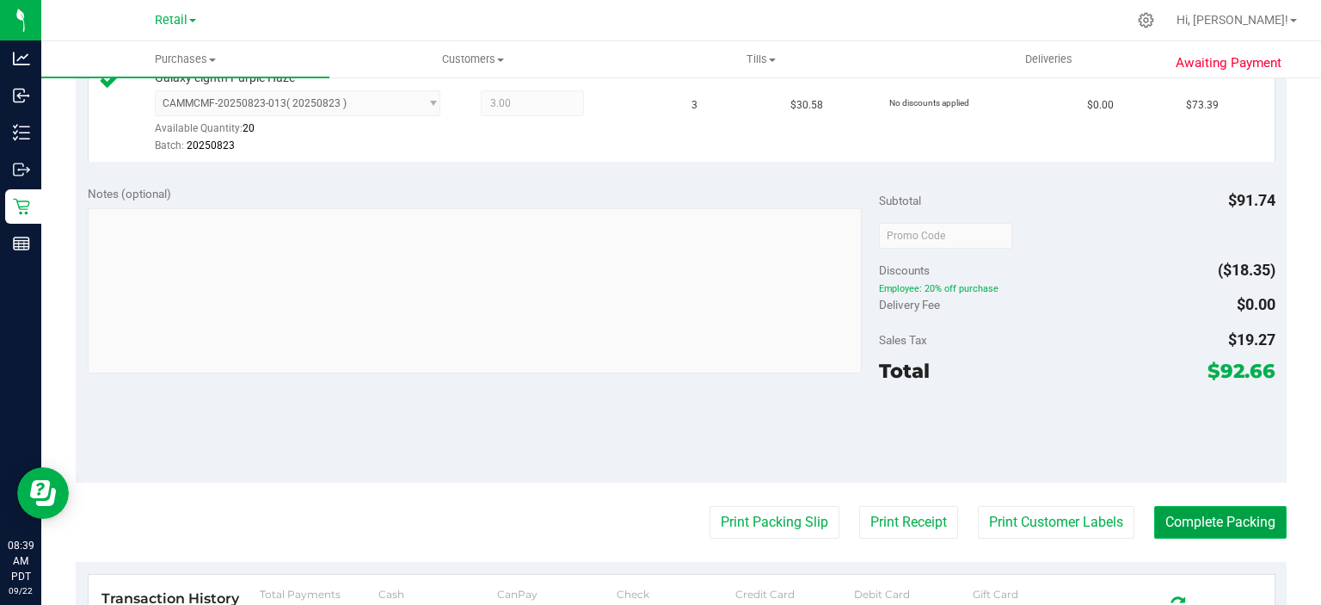
click at [1219, 516] on button "Complete Packing" at bounding box center [1220, 522] width 132 height 33
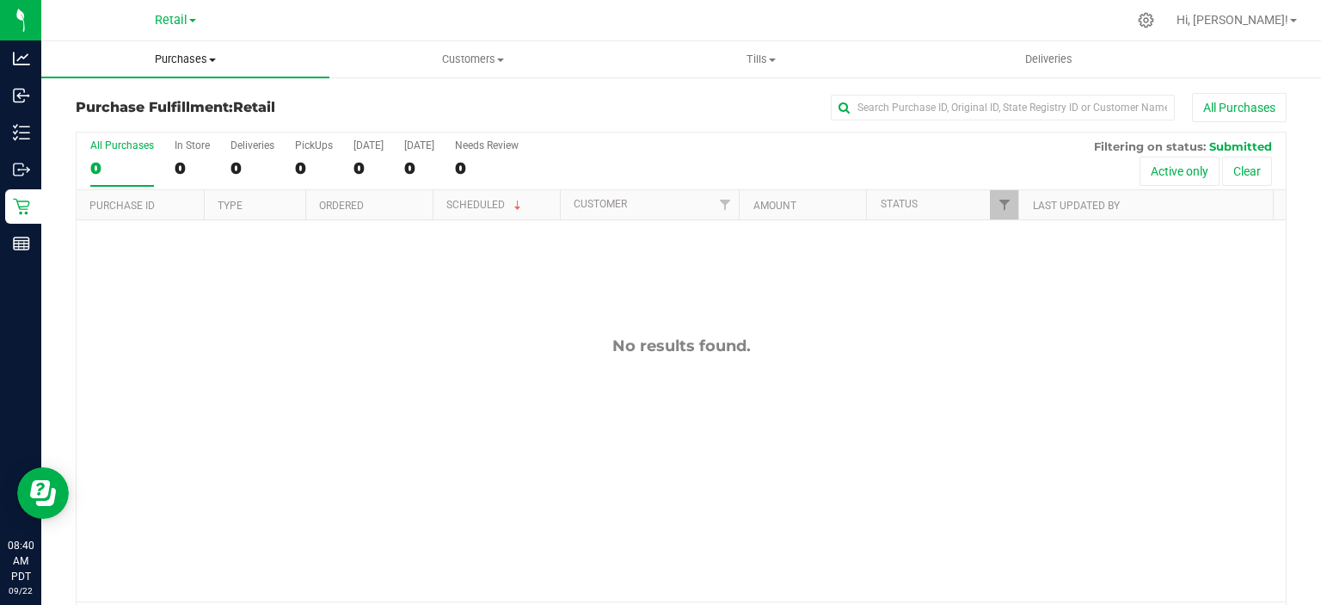
click at [200, 52] on span "Purchases" at bounding box center [185, 59] width 288 height 15
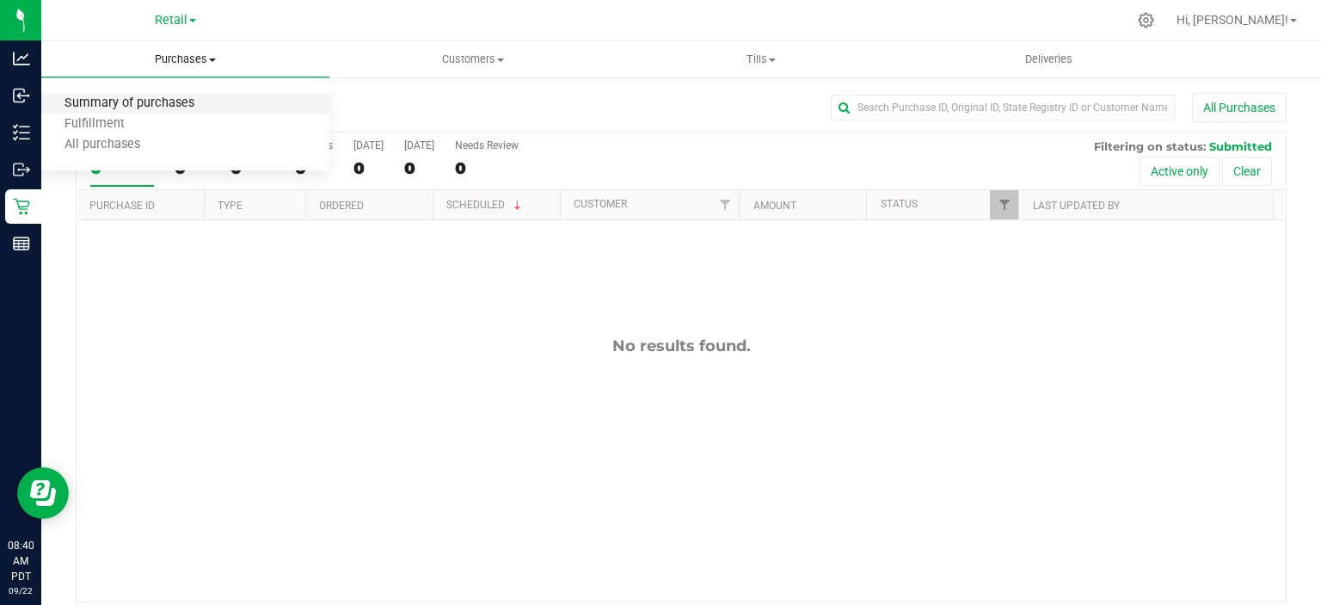
click at [165, 100] on span "Summary of purchases" at bounding box center [129, 103] width 176 height 15
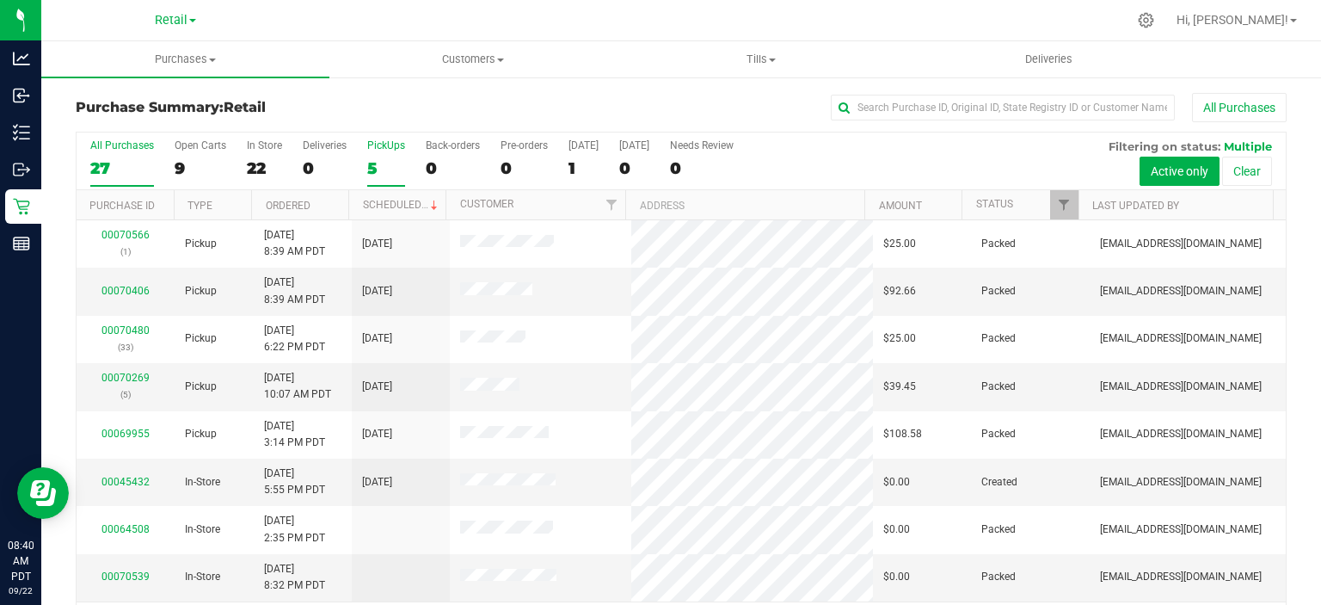
click at [371, 168] on div "5" at bounding box center [386, 168] width 38 height 20
click at [0, 0] on input "PickUps 5" at bounding box center [0, 0] width 0 height 0
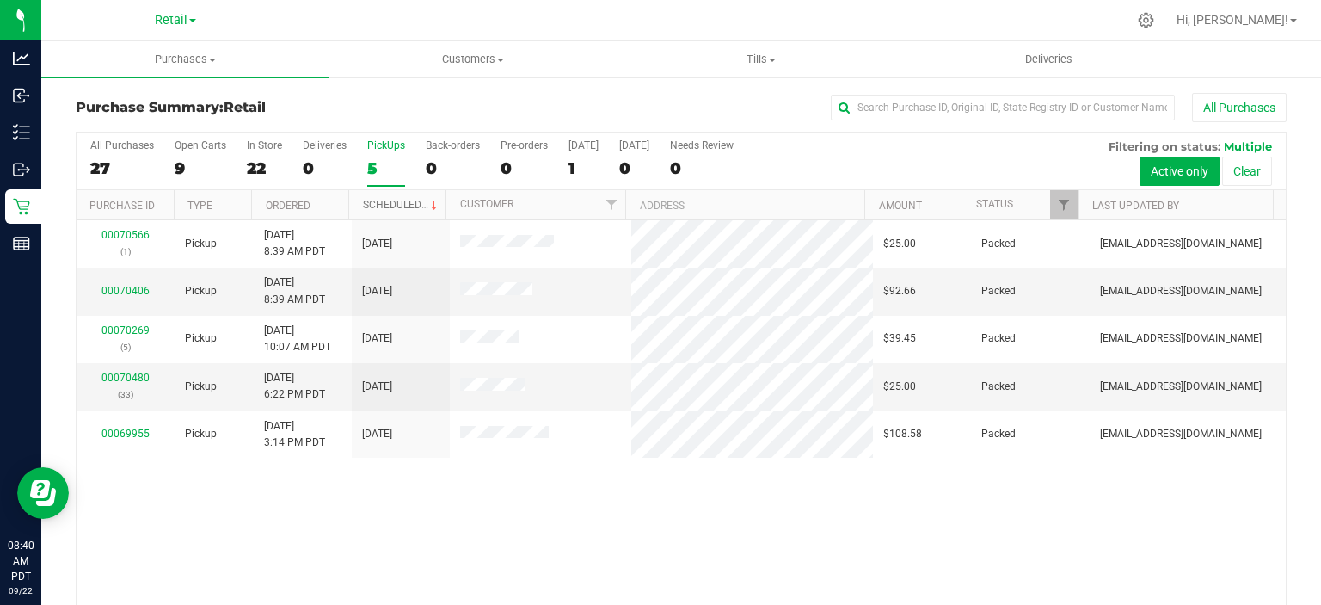
click at [392, 205] on link "Scheduled" at bounding box center [402, 205] width 78 height 12
